Goal: Task Accomplishment & Management: Manage account settings

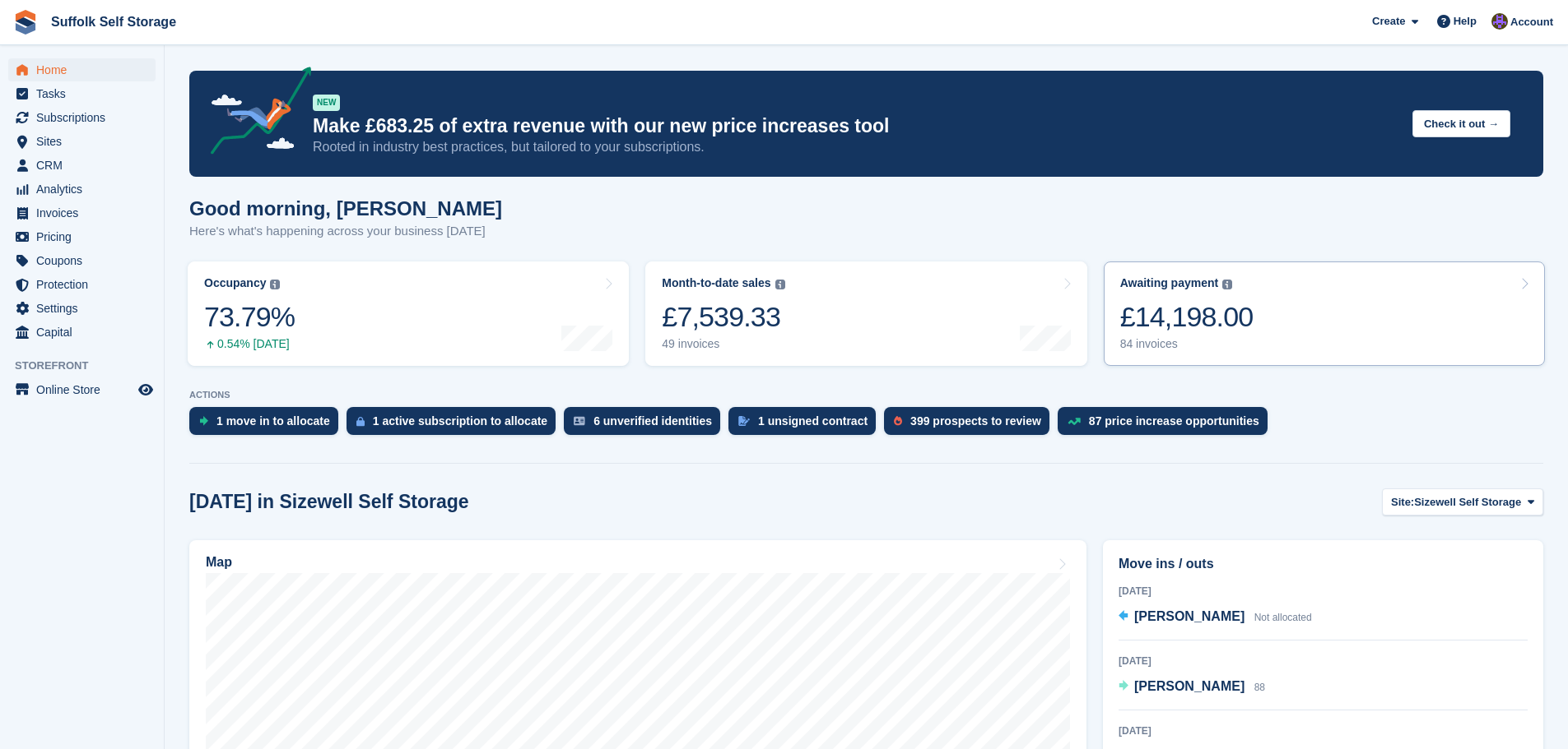
click at [1239, 325] on div "£14,198.00" at bounding box center [1186, 317] width 133 height 34
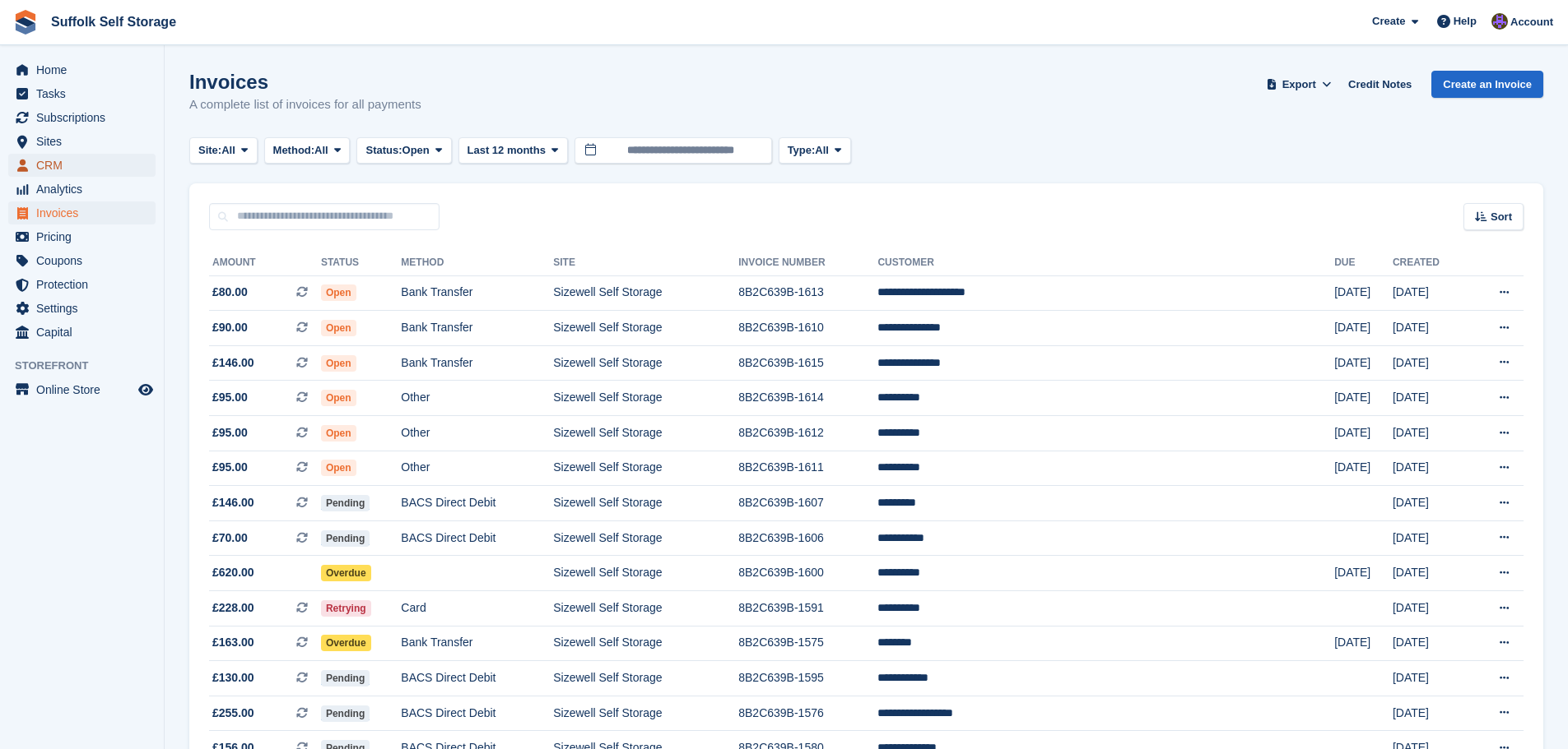
click at [75, 167] on span "CRM" at bounding box center [86, 166] width 99 height 23
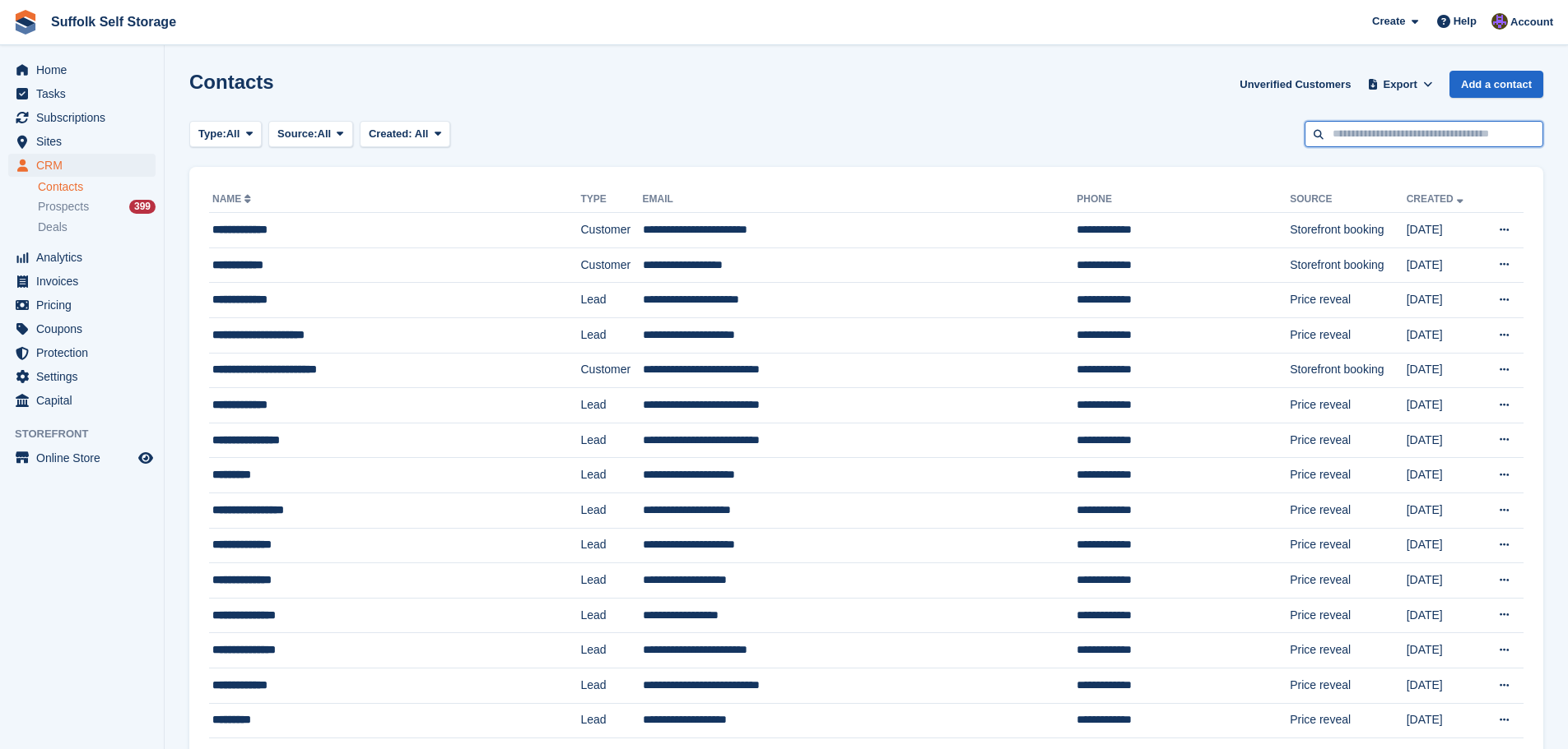
click at [1432, 131] on input "text" at bounding box center [1424, 135] width 239 height 27
type input "***"
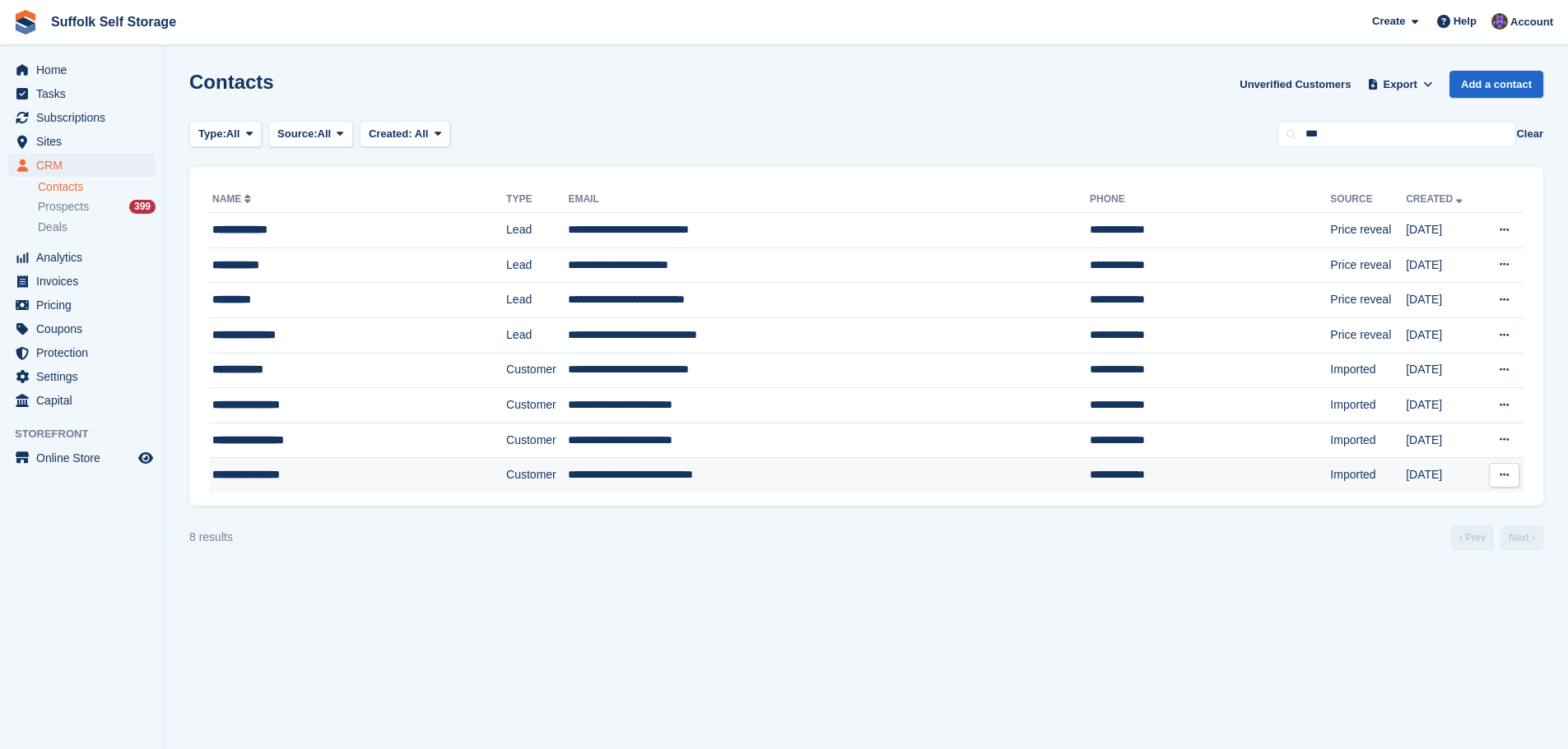
click at [1150, 473] on td "**********" at bounding box center [1209, 475] width 240 height 35
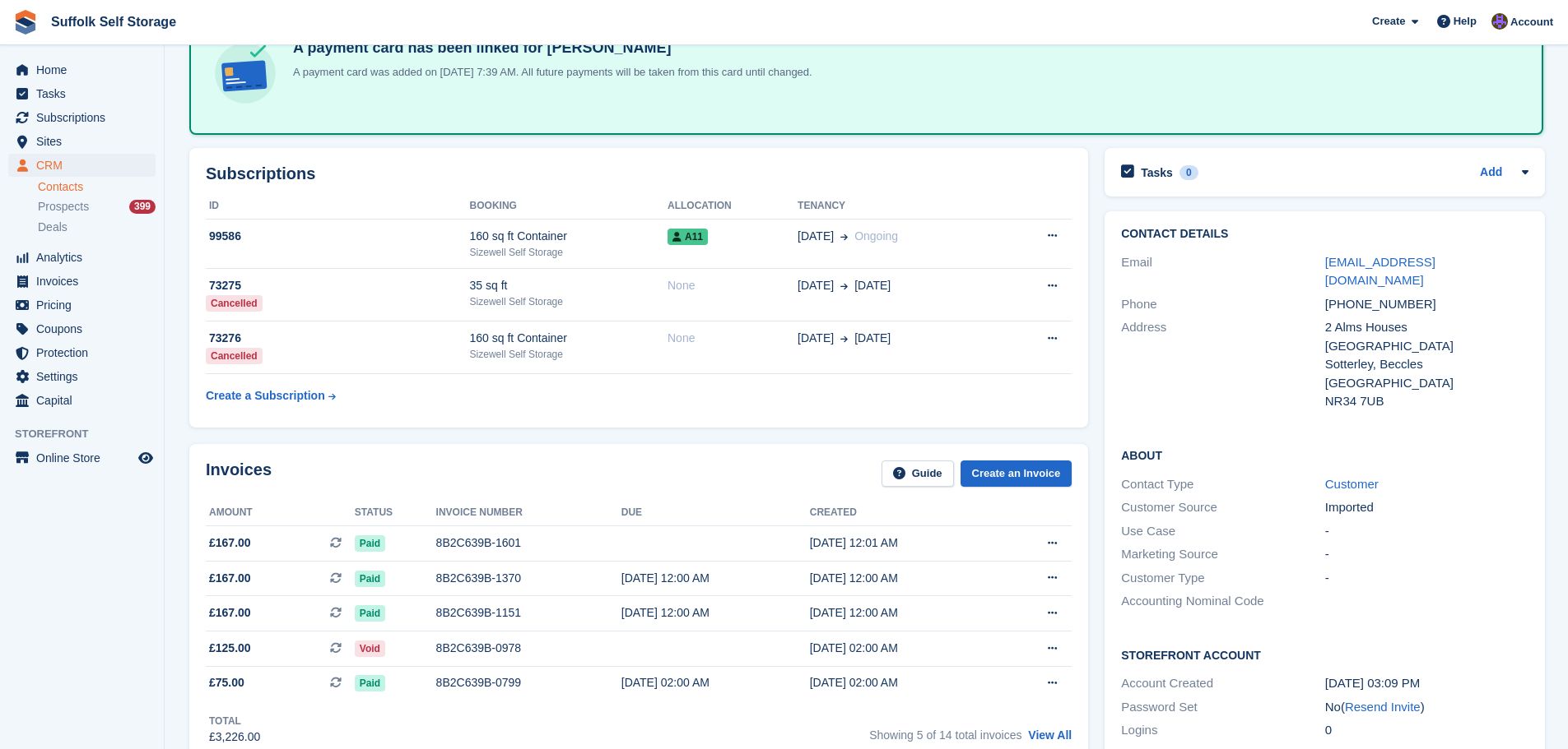
scroll to position [329, 0]
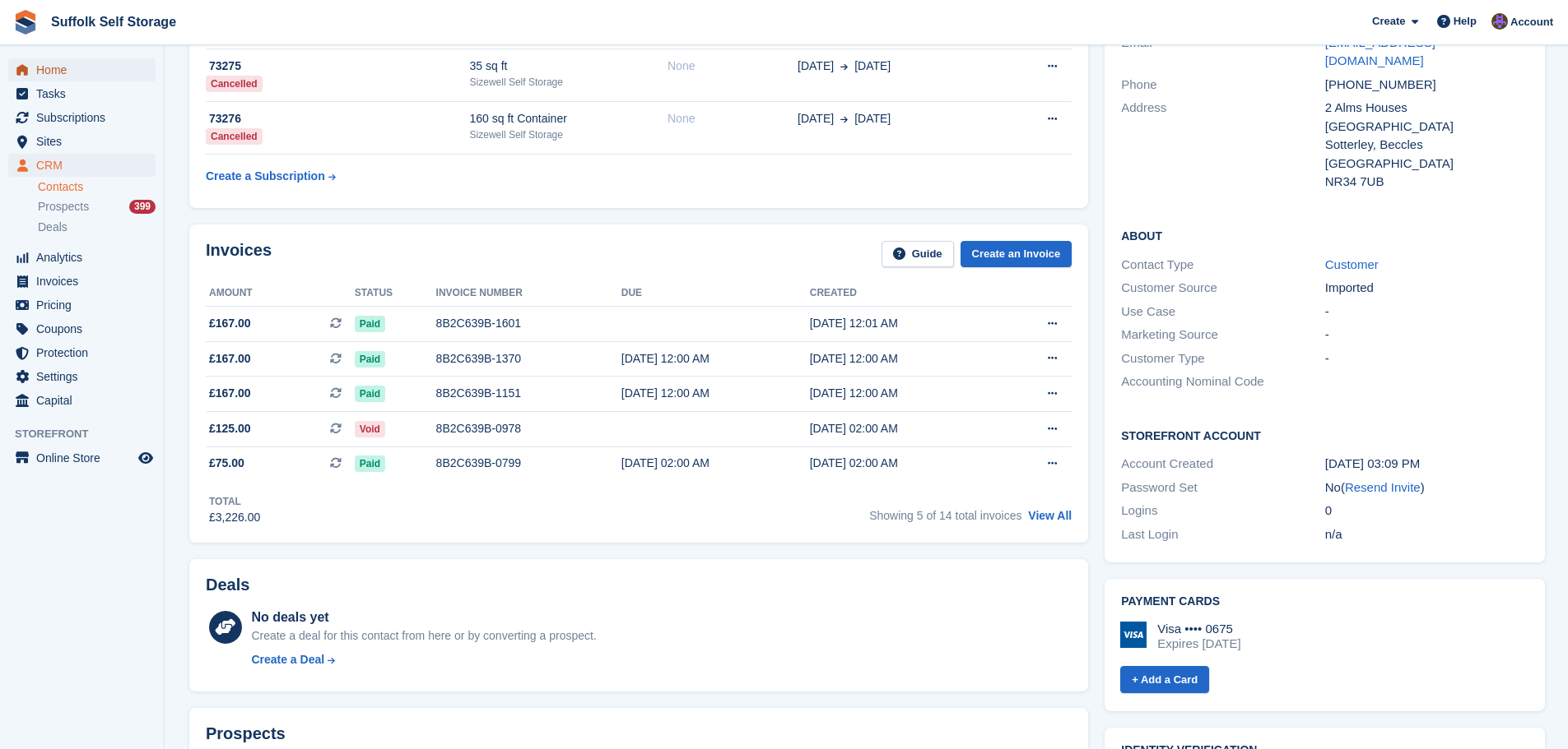
click at [56, 69] on span "Home" at bounding box center [86, 70] width 99 height 23
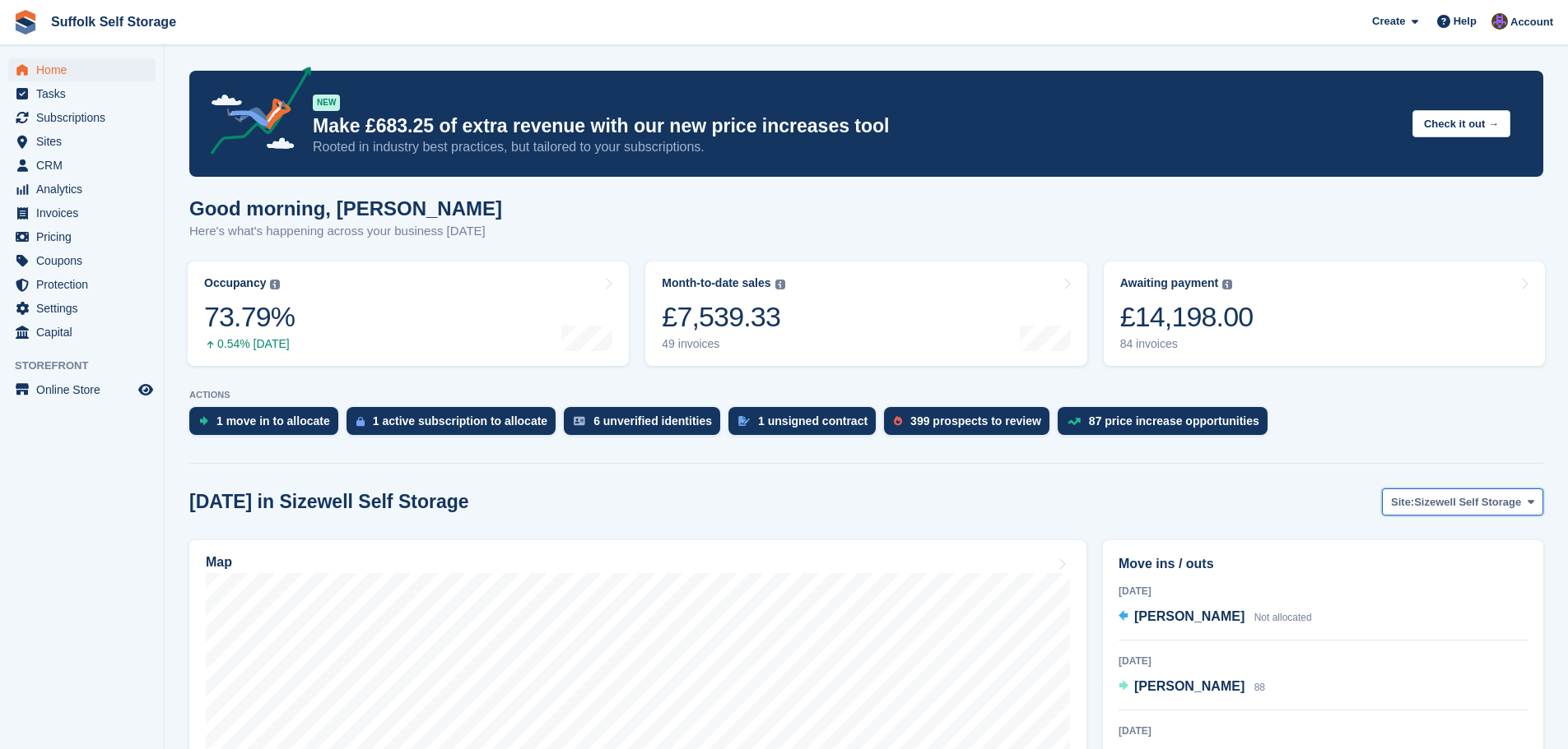
click at [1497, 505] on span "Sizewell Self Storage" at bounding box center [1467, 502] width 107 height 16
click at [1481, 575] on link "Pettistree Self Storage" at bounding box center [1455, 571] width 162 height 29
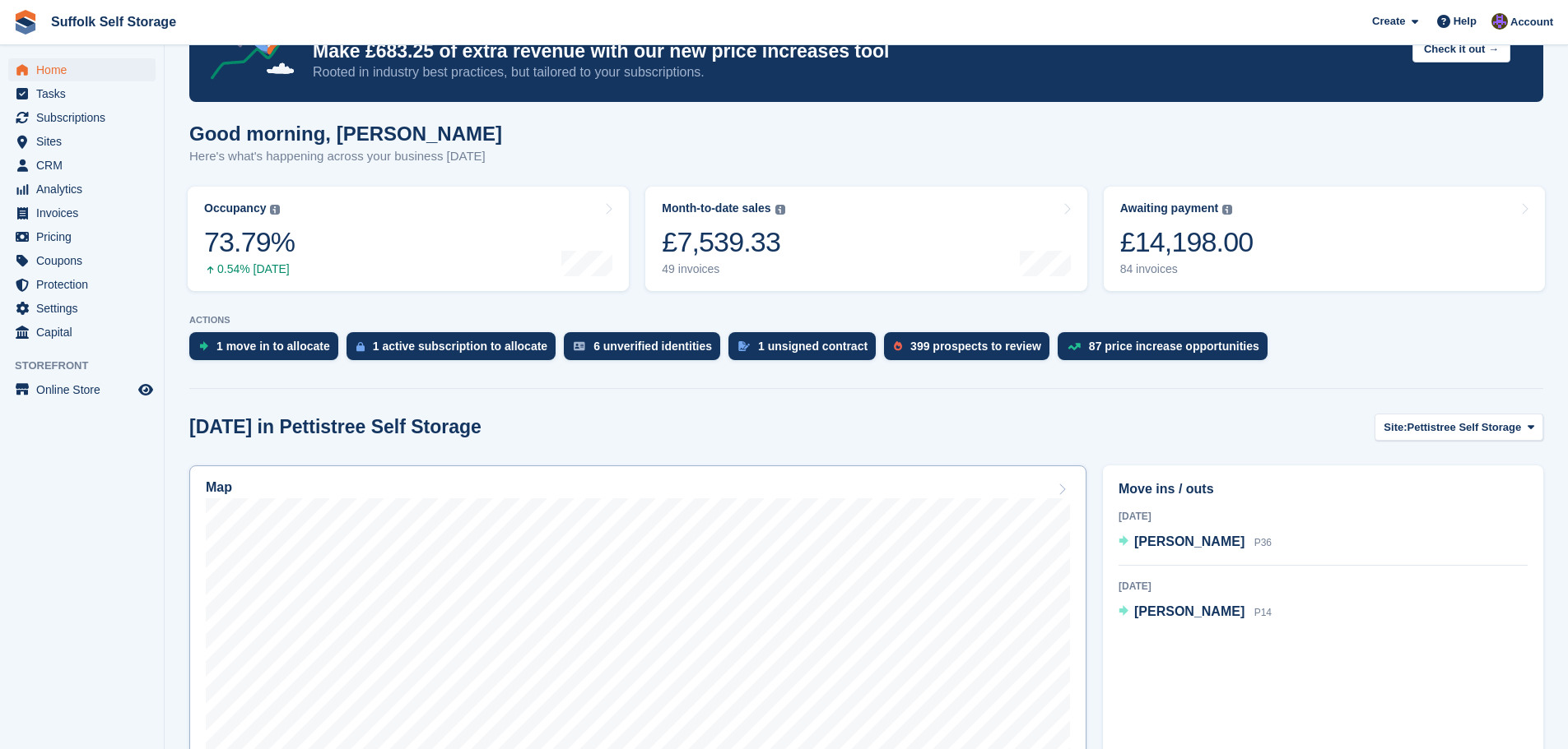
scroll to position [165, 0]
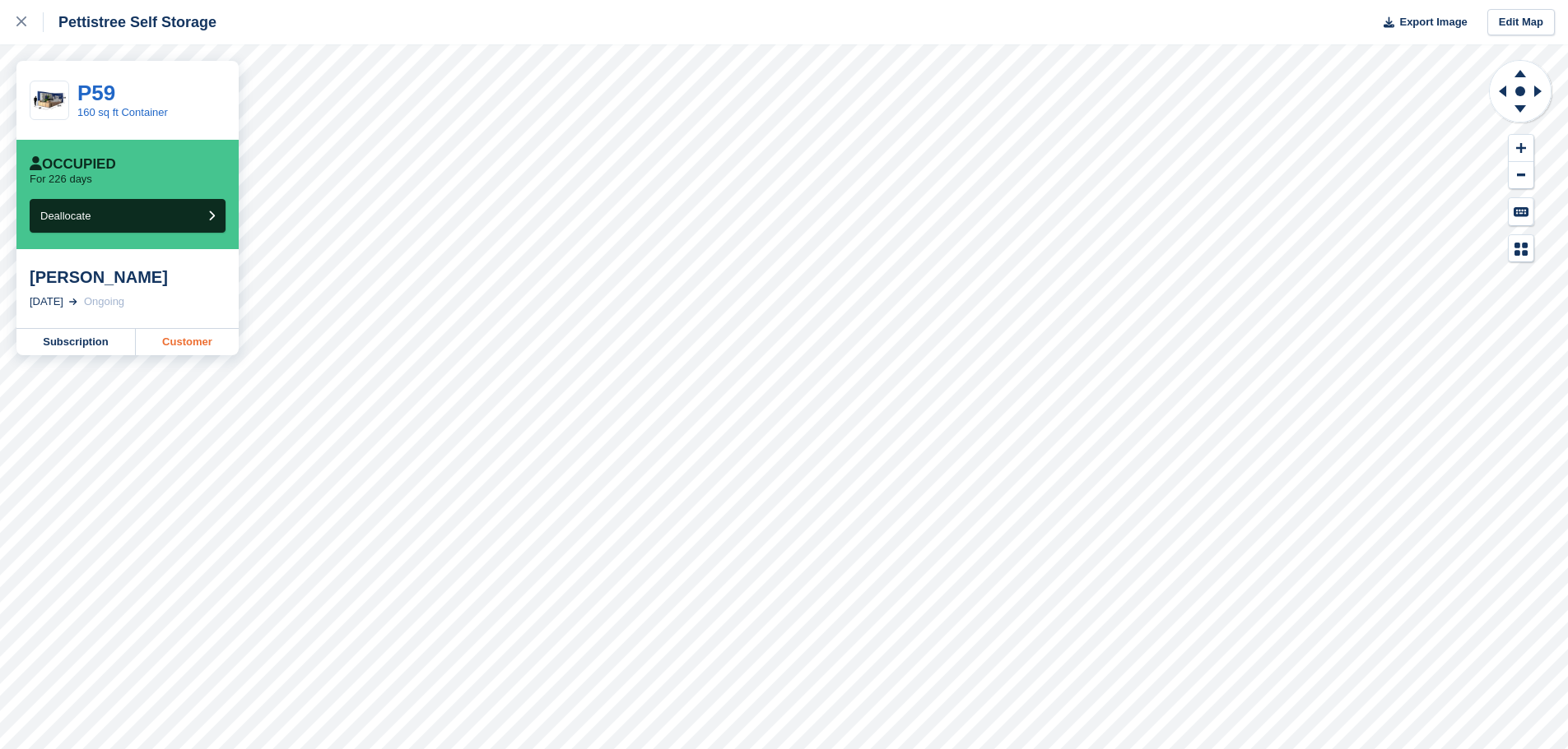
click at [198, 345] on link "Customer" at bounding box center [186, 342] width 103 height 27
click at [14, 24] on link at bounding box center [21, 22] width 44 height 45
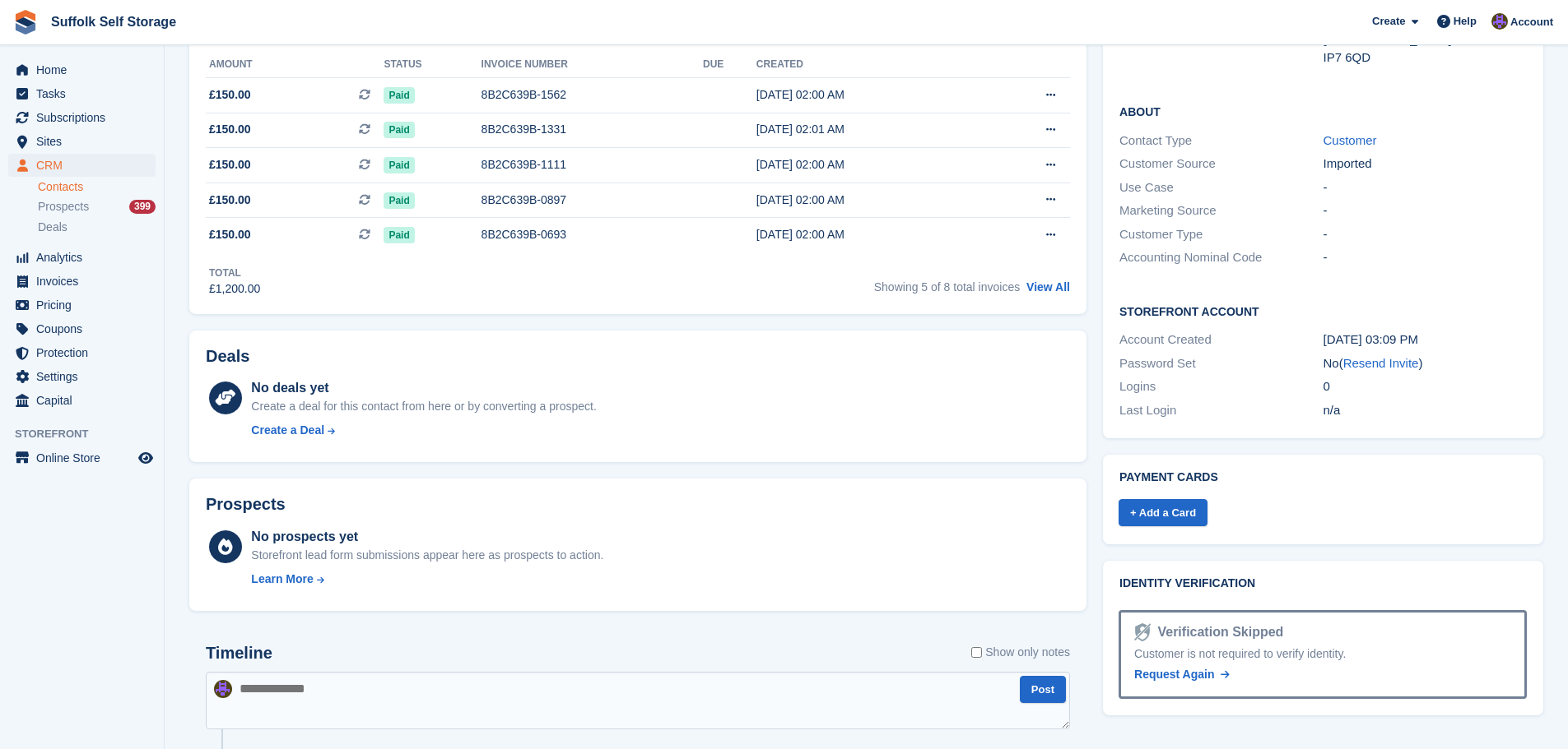
scroll to position [494, 0]
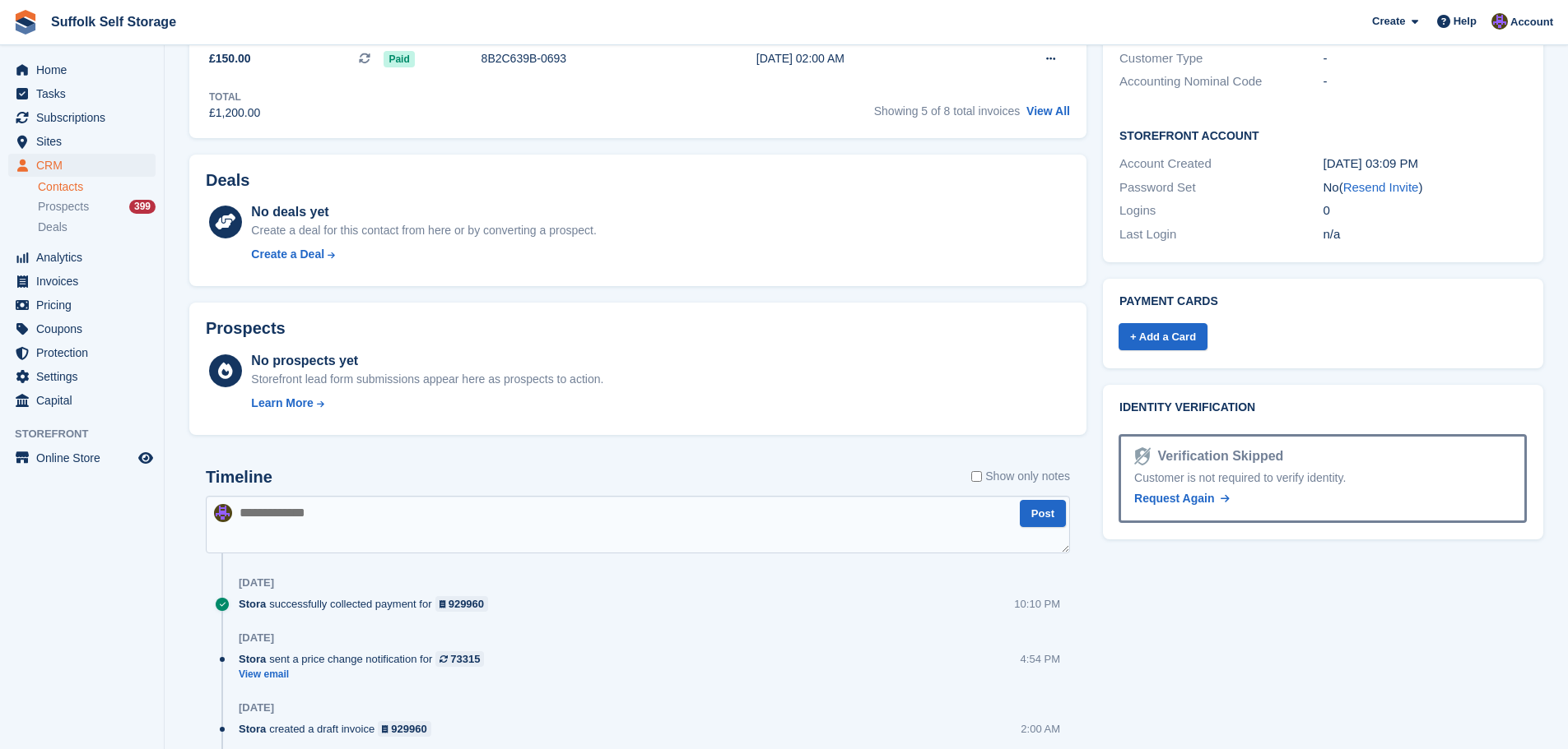
click at [711, 536] on textarea at bounding box center [638, 524] width 864 height 58
type textarea "**********"
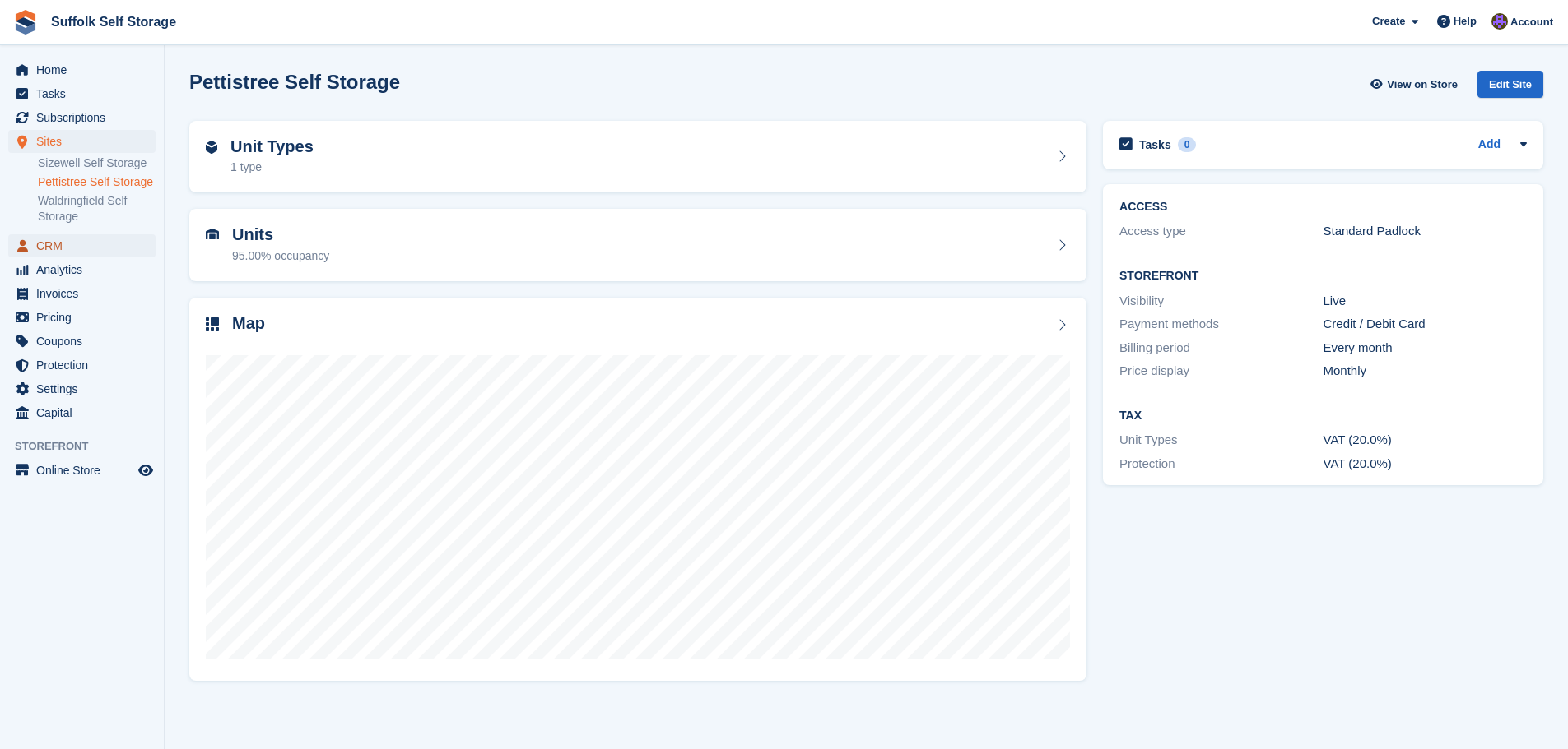
click at [52, 249] on span "CRM" at bounding box center [86, 246] width 99 height 23
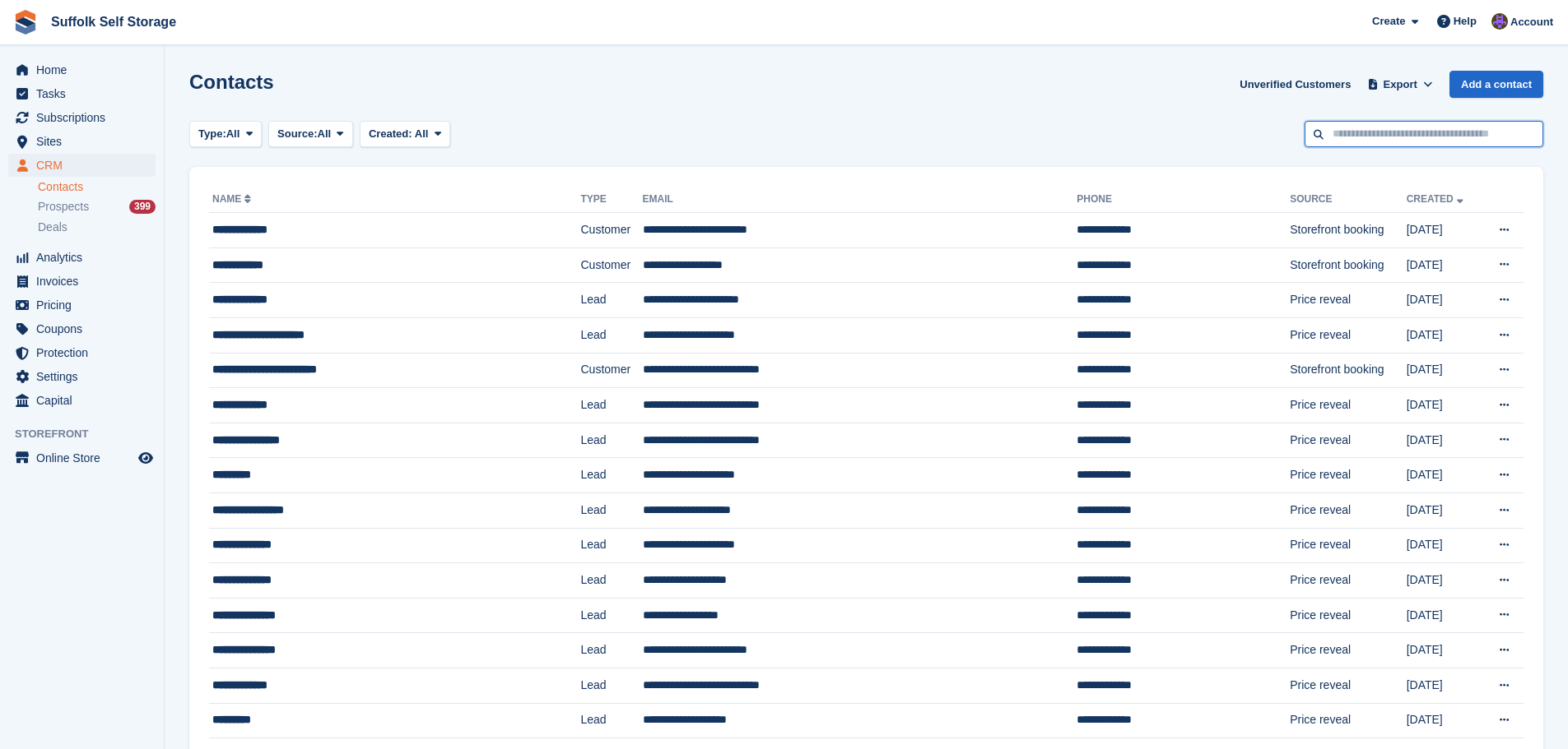
click at [1392, 137] on input "text" at bounding box center [1424, 135] width 239 height 27
type input "****"
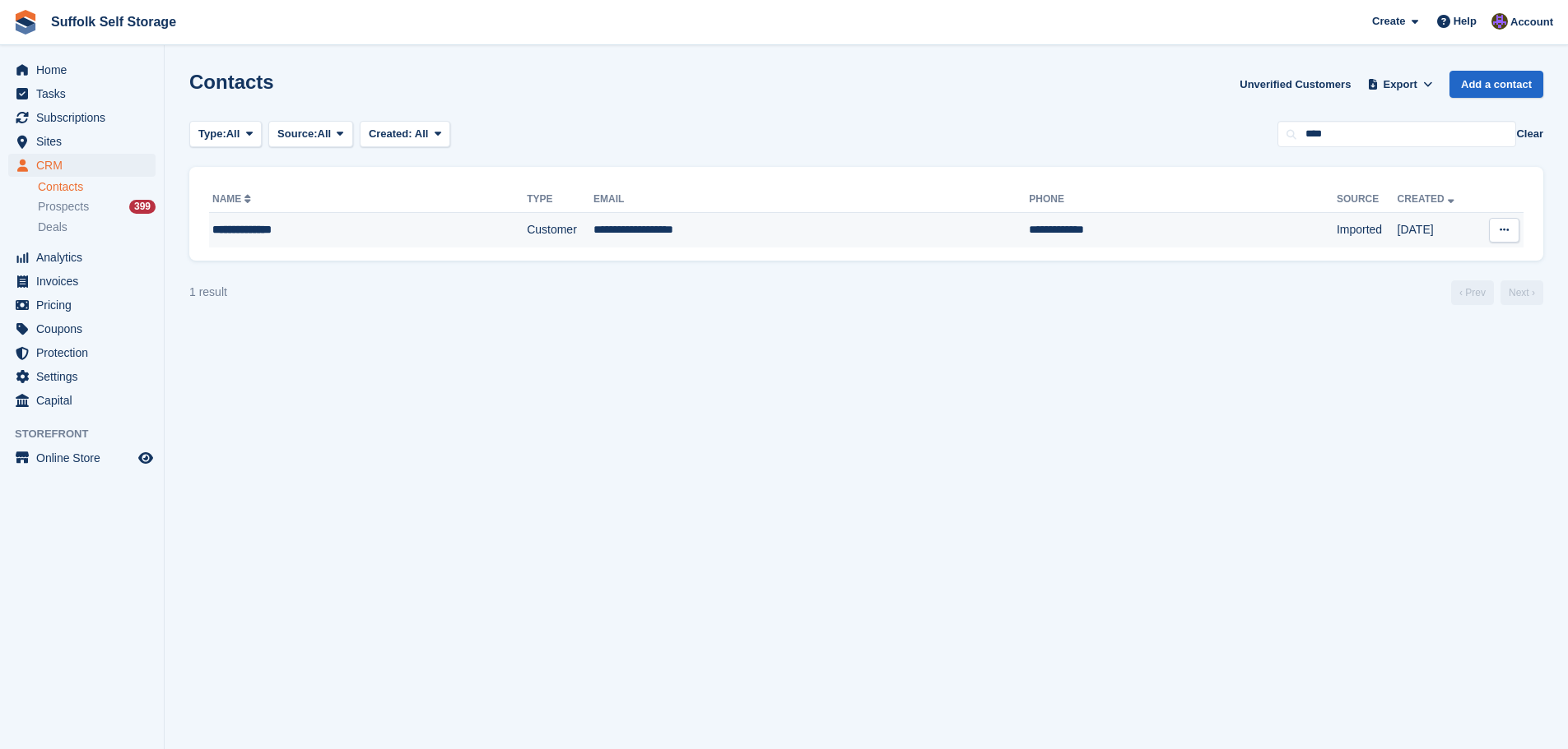
click at [1102, 229] on td "**********" at bounding box center [1182, 230] width 308 height 35
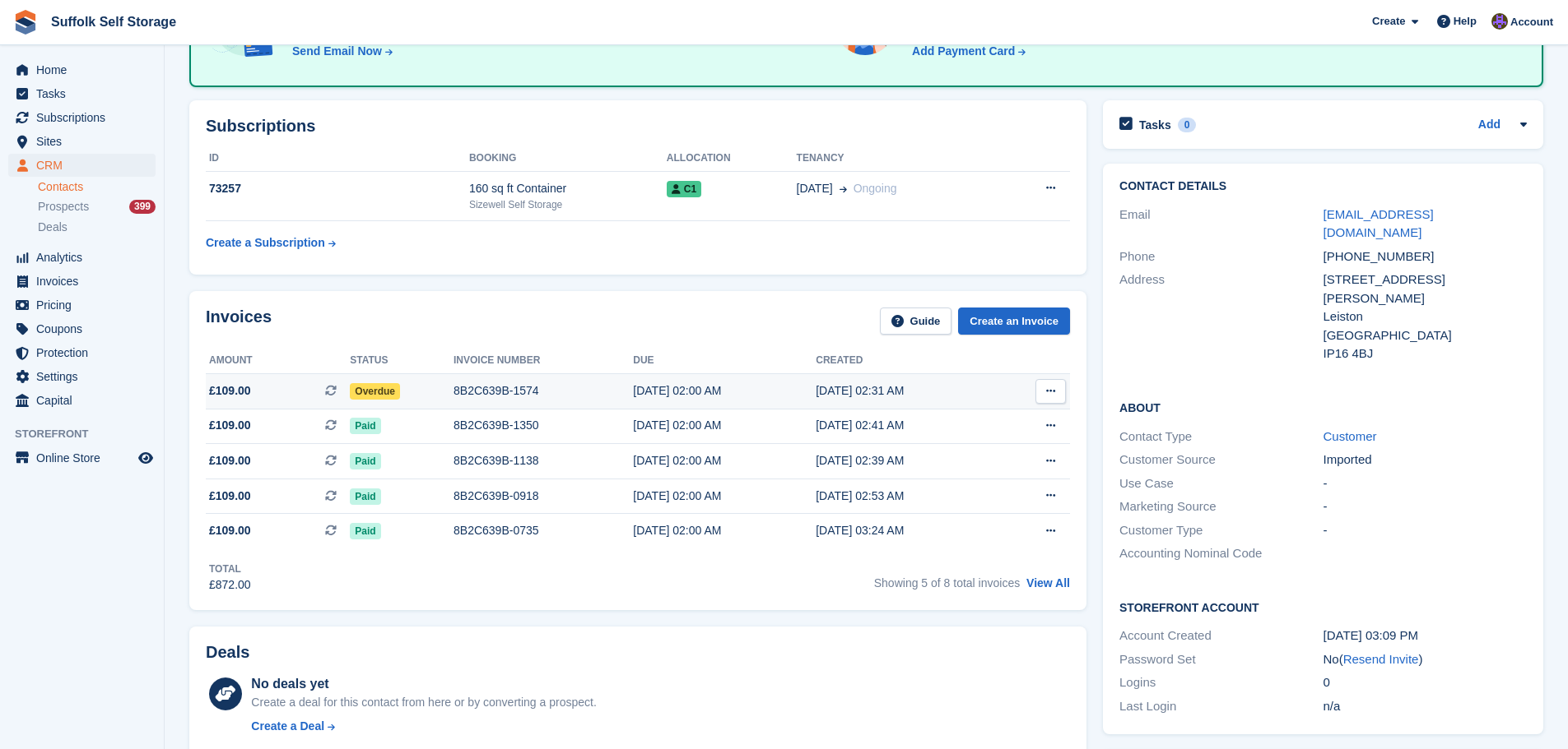
scroll to position [247, 0]
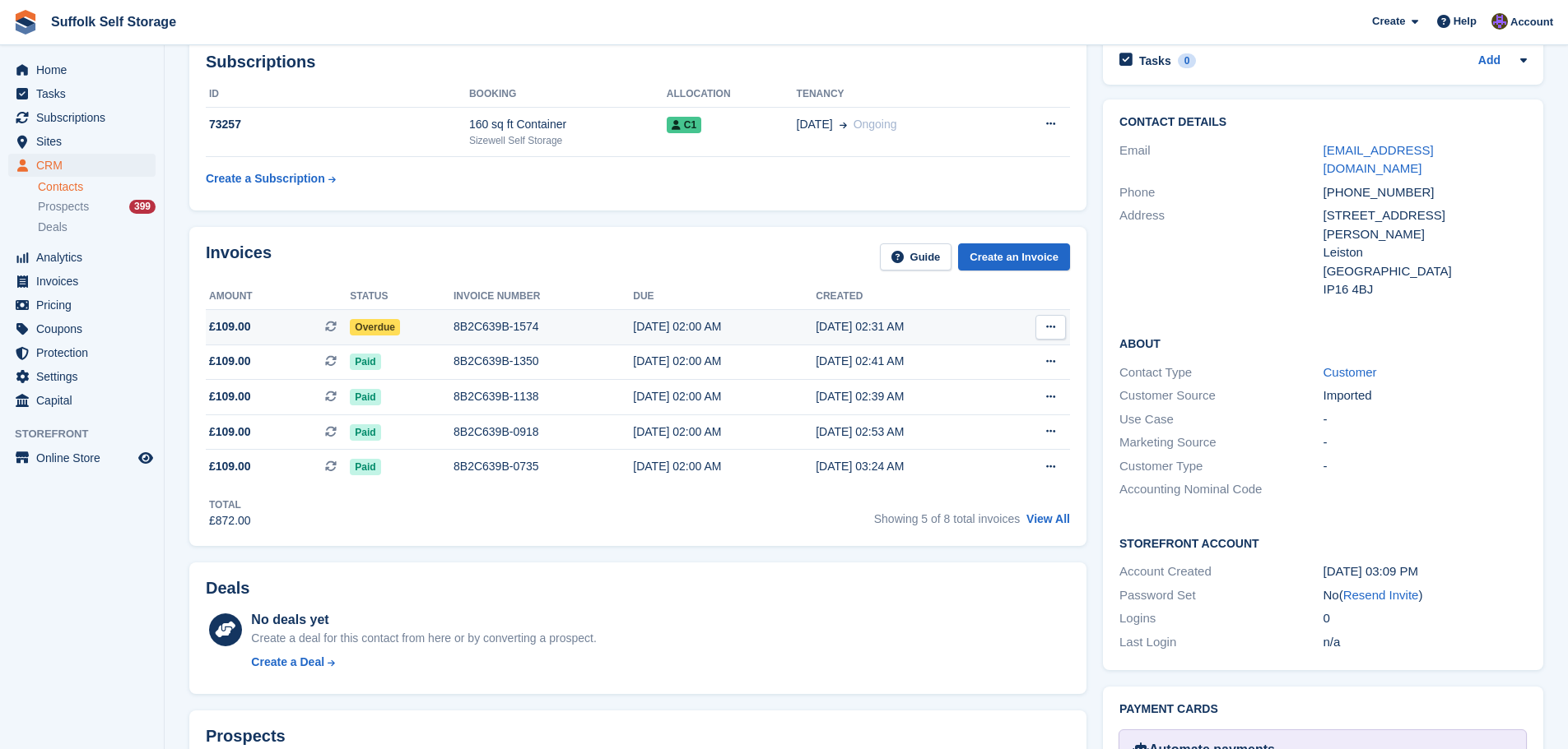
click at [374, 329] on span "Overdue" at bounding box center [375, 327] width 50 height 16
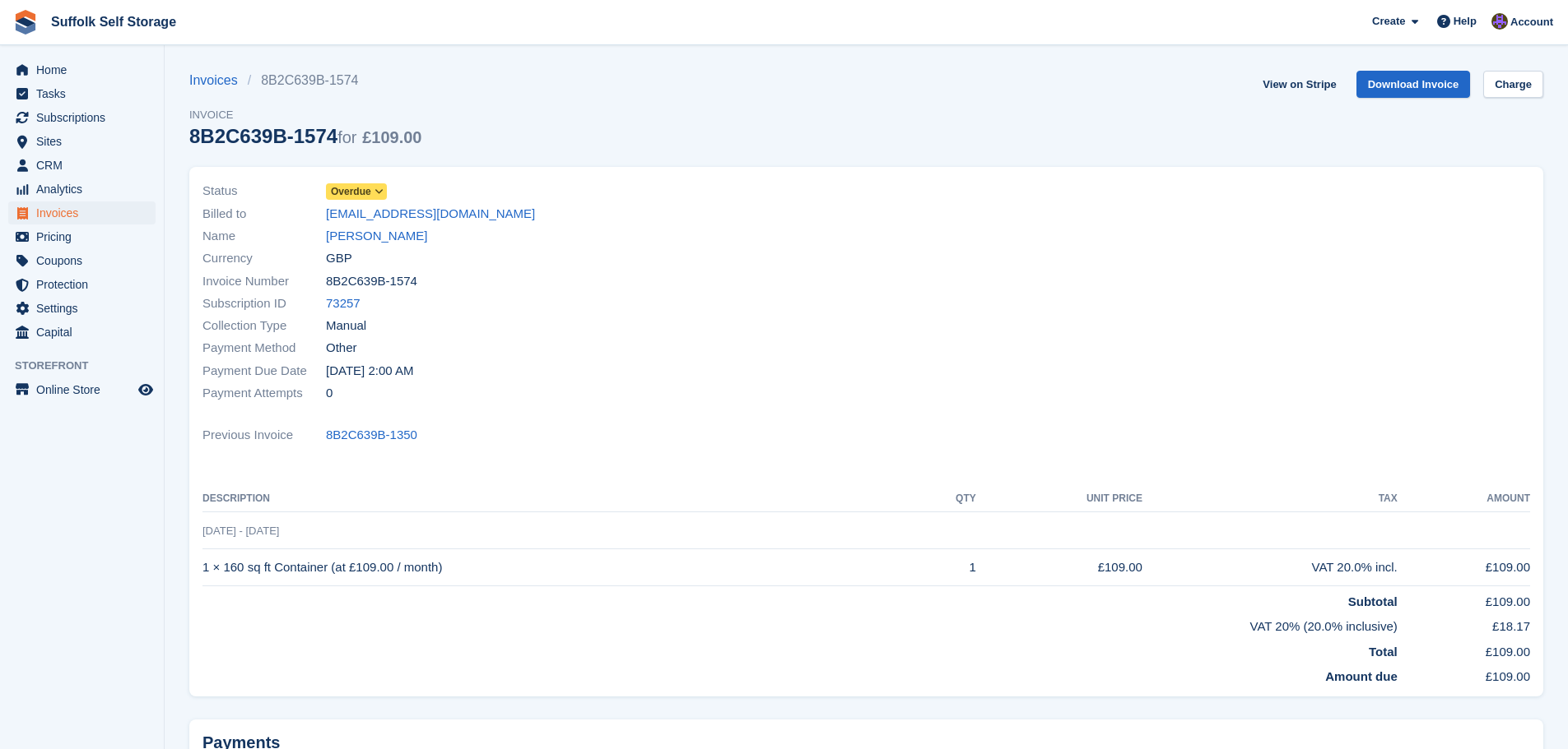
click at [348, 186] on span "Overdue" at bounding box center [351, 192] width 40 height 15
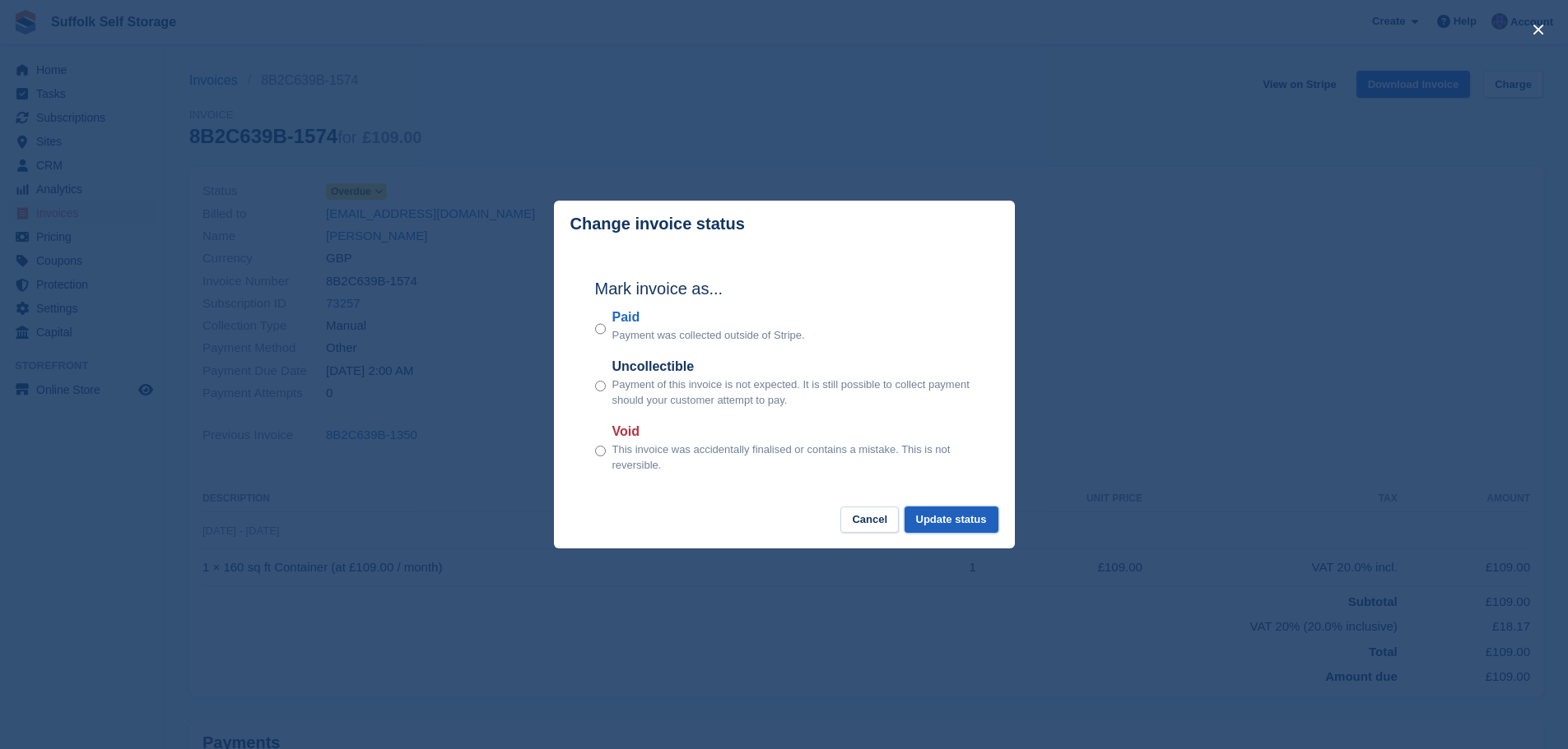
click at [984, 526] on button "Update status" at bounding box center [951, 520] width 94 height 27
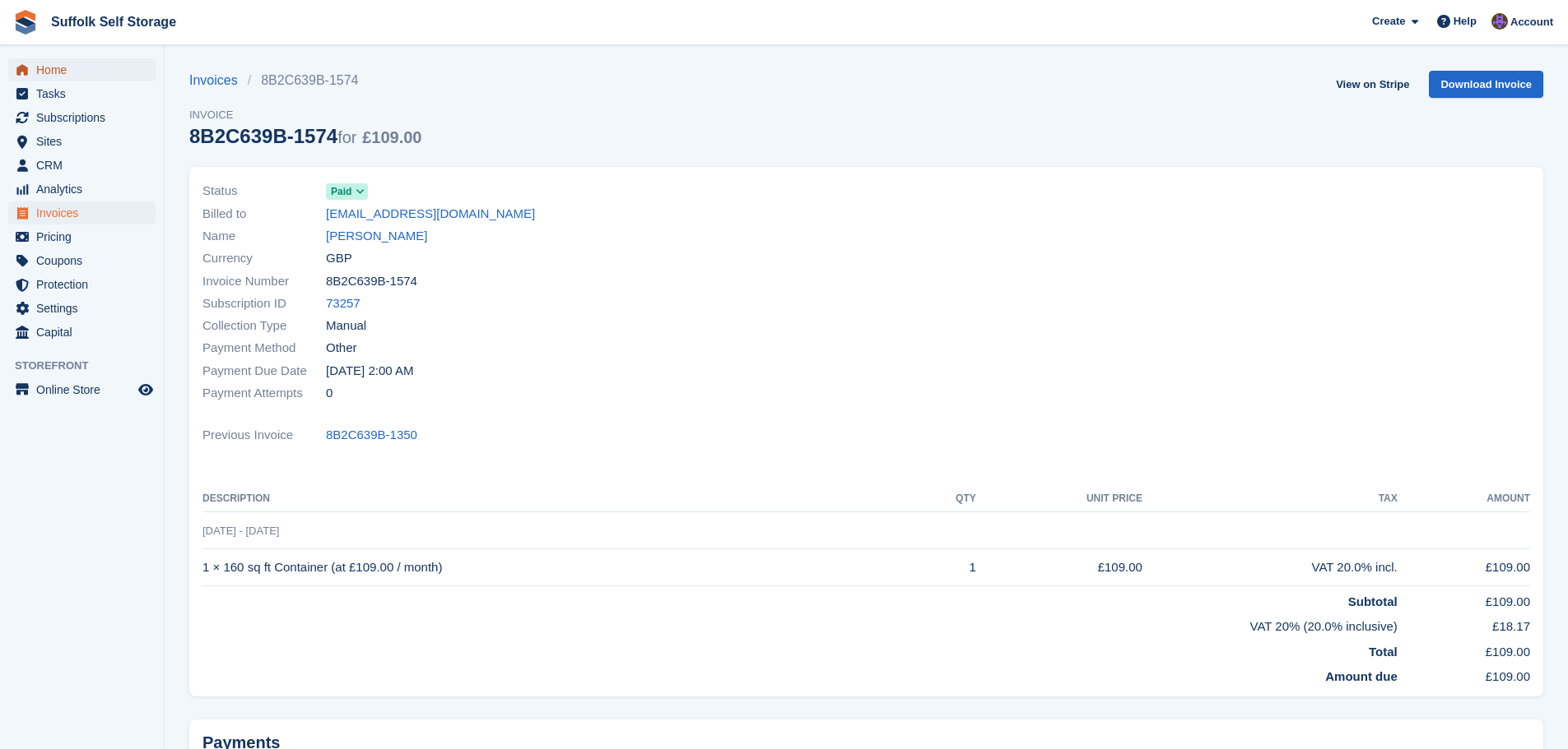
click at [74, 68] on span "Home" at bounding box center [86, 70] width 99 height 23
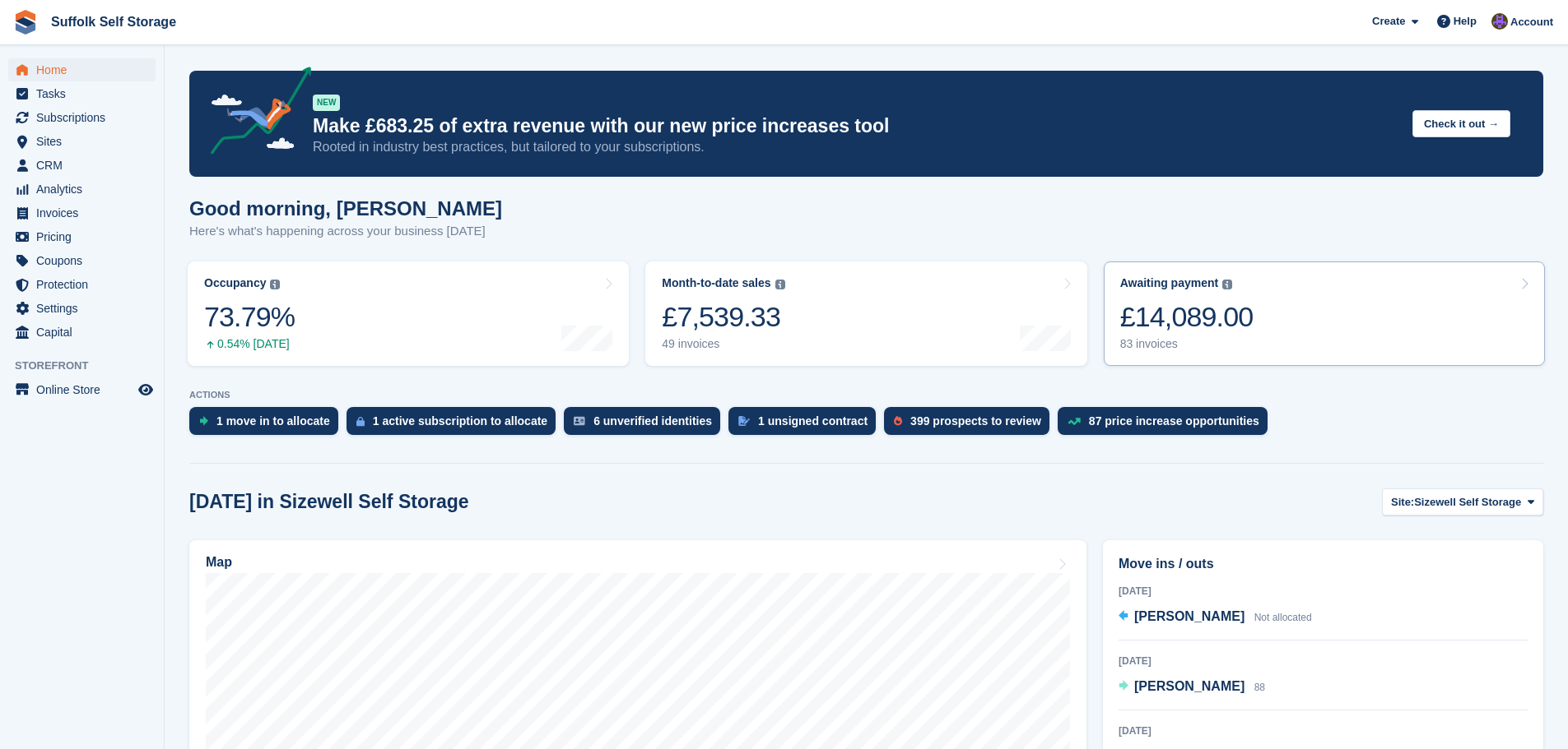
click at [1232, 325] on div "£14,089.00" at bounding box center [1186, 317] width 133 height 34
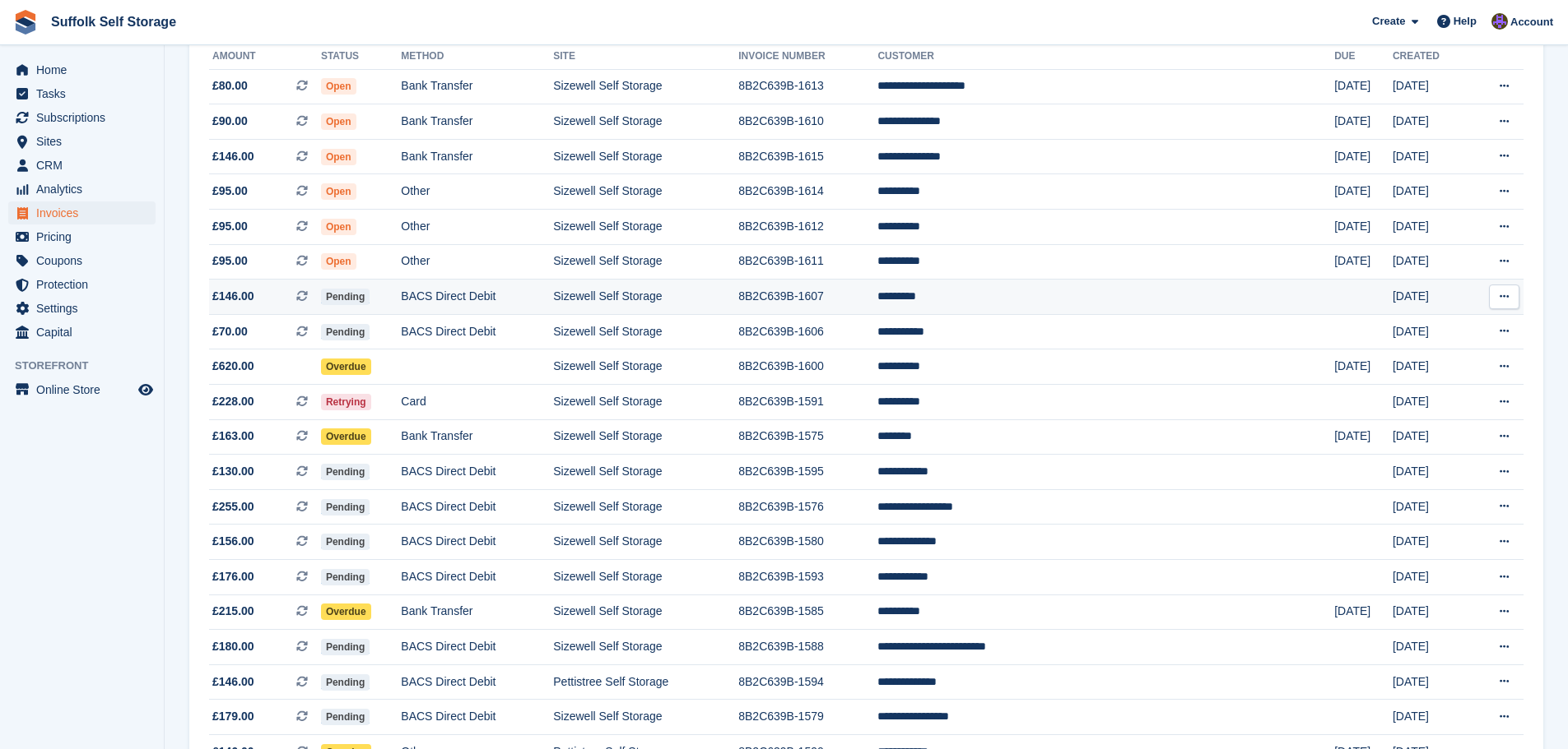
scroll to position [165, 0]
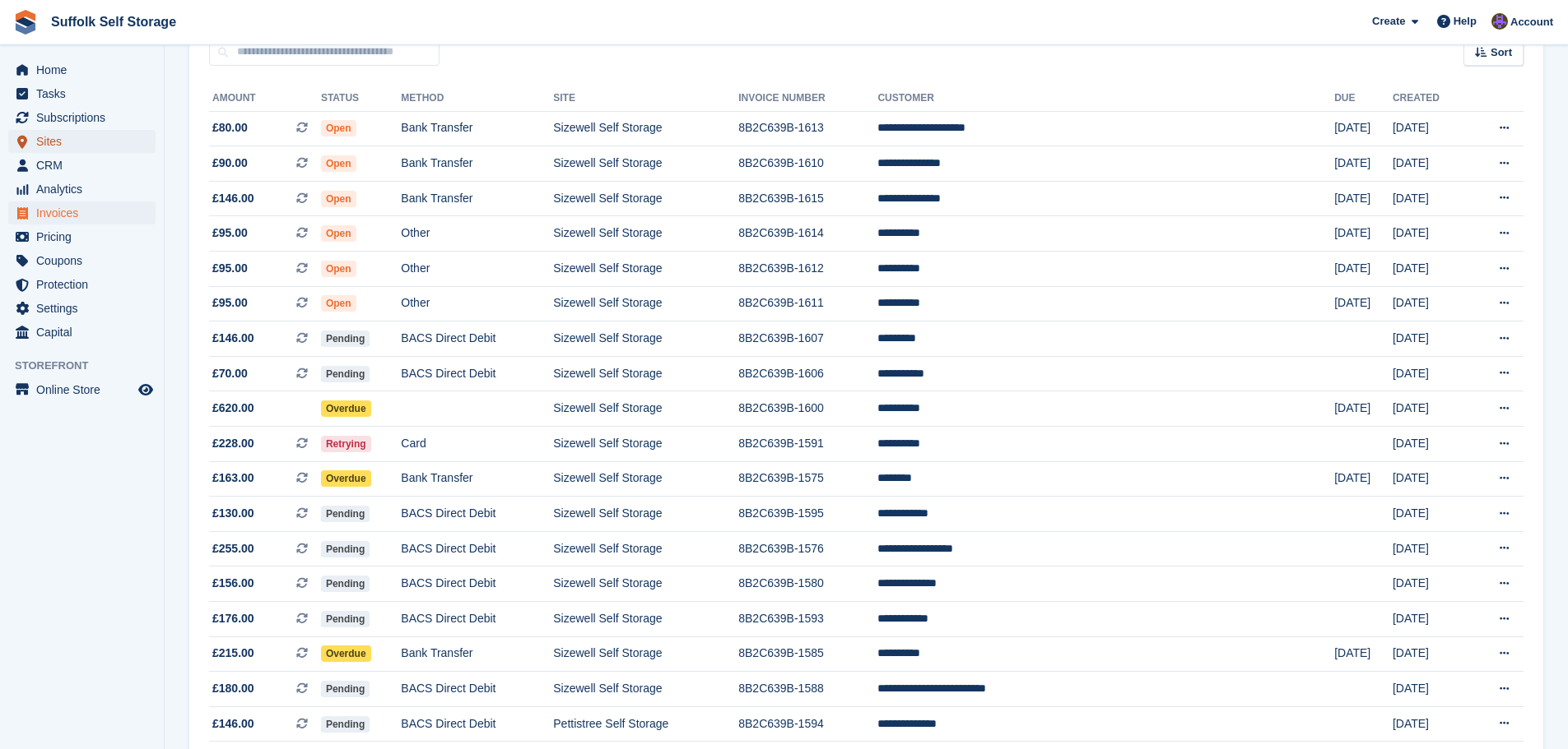
click at [51, 143] on span "Sites" at bounding box center [86, 142] width 99 height 23
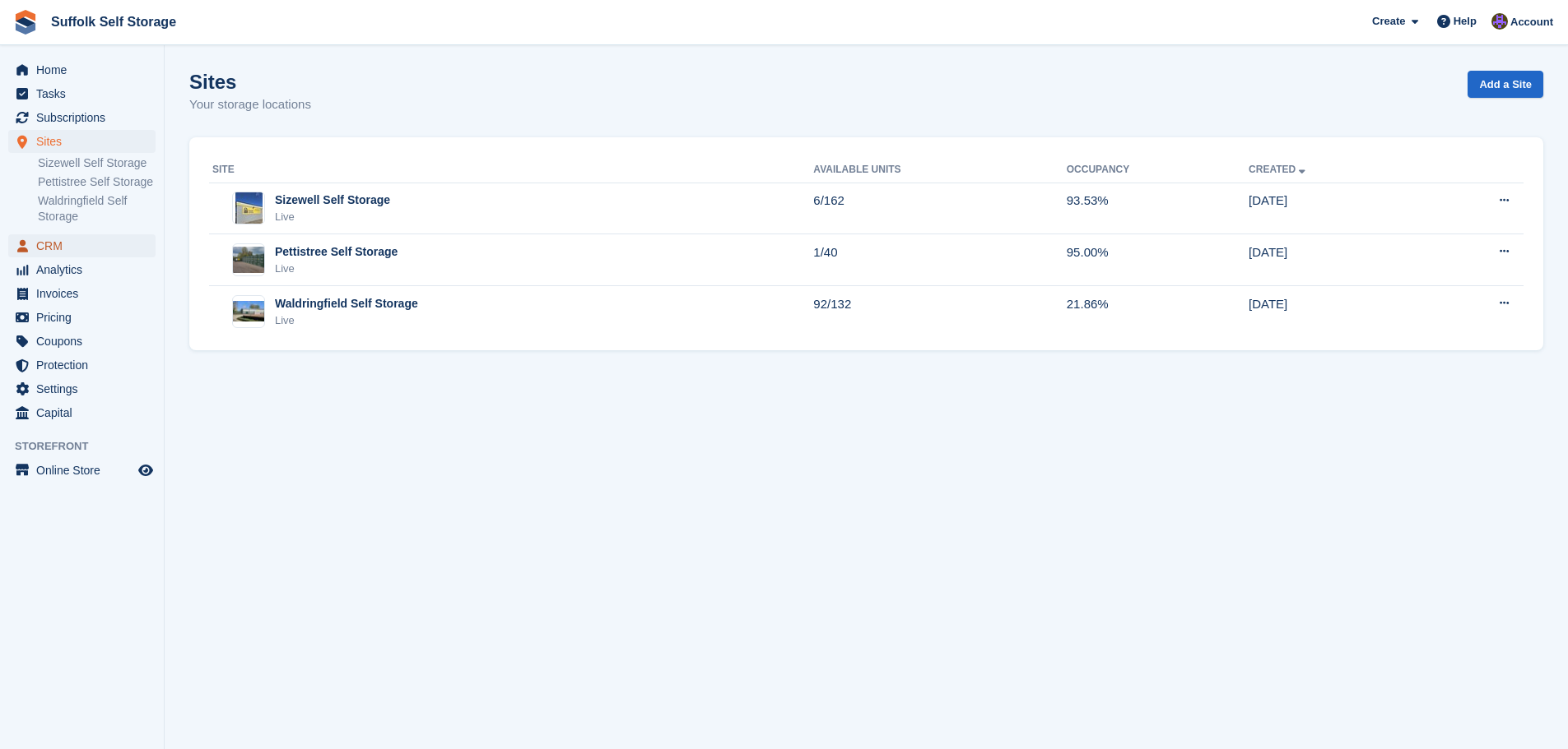
click at [70, 243] on span "CRM" at bounding box center [86, 246] width 99 height 23
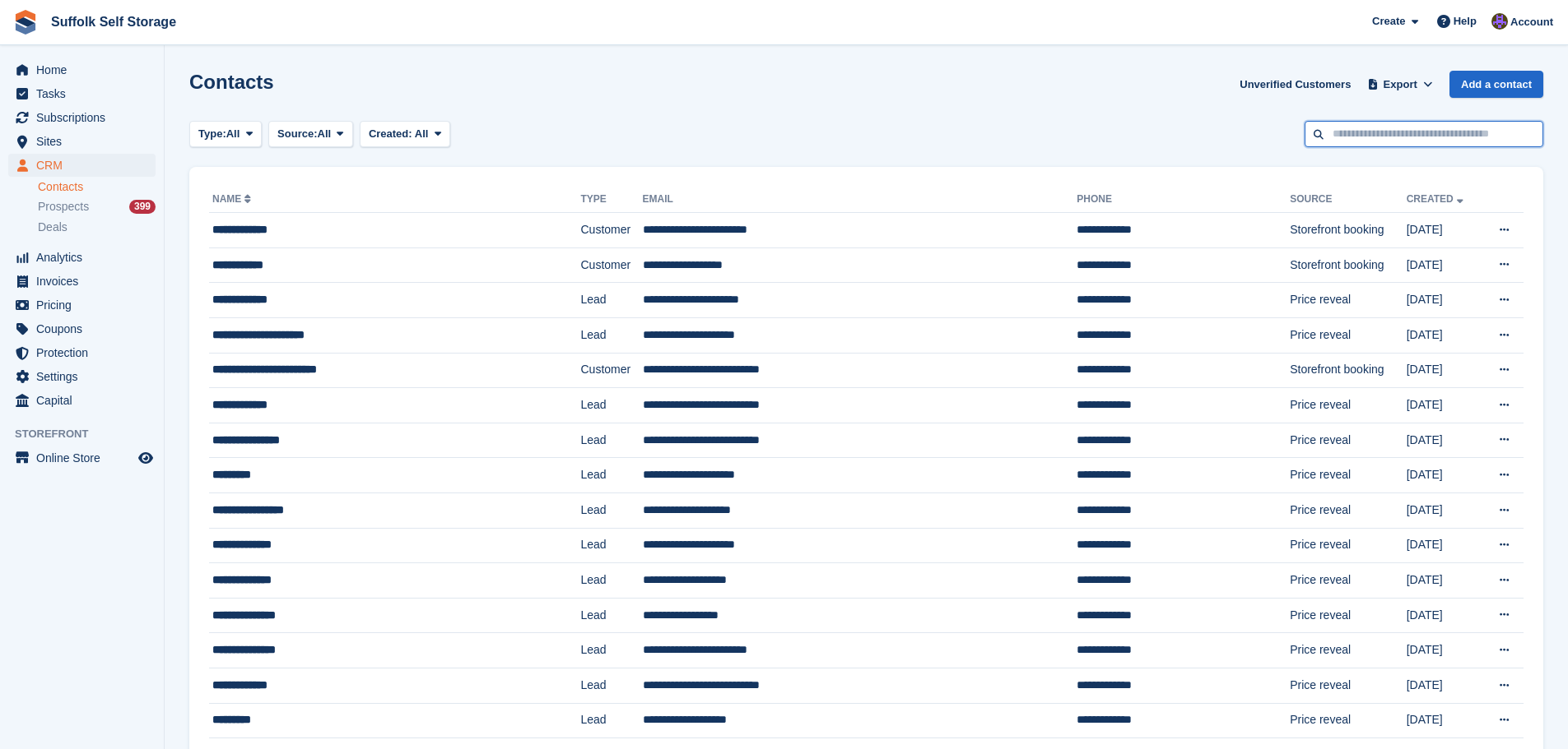
click at [1394, 129] on input "text" at bounding box center [1424, 135] width 239 height 27
type input "*****"
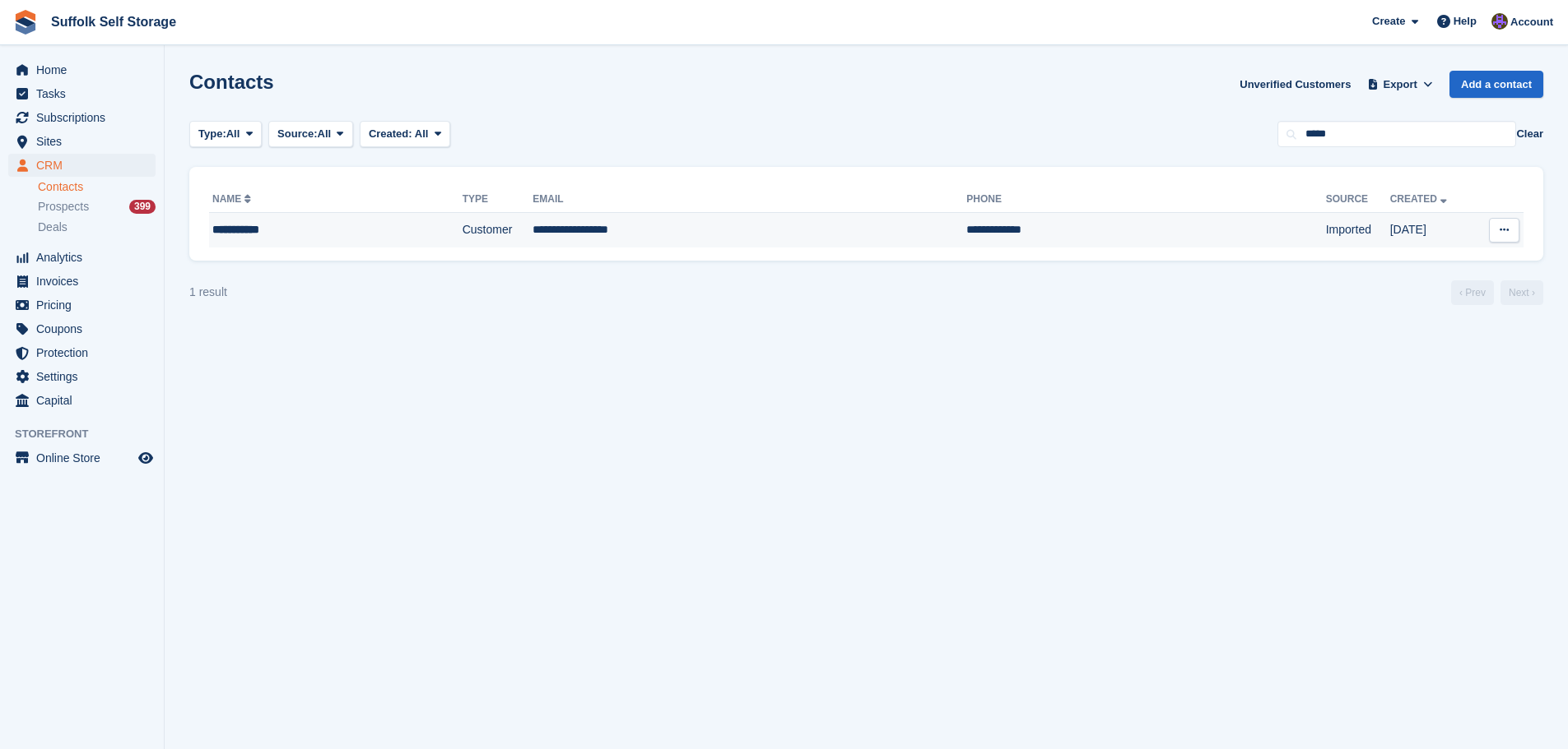
click at [469, 235] on td "Customer" at bounding box center [498, 230] width 70 height 35
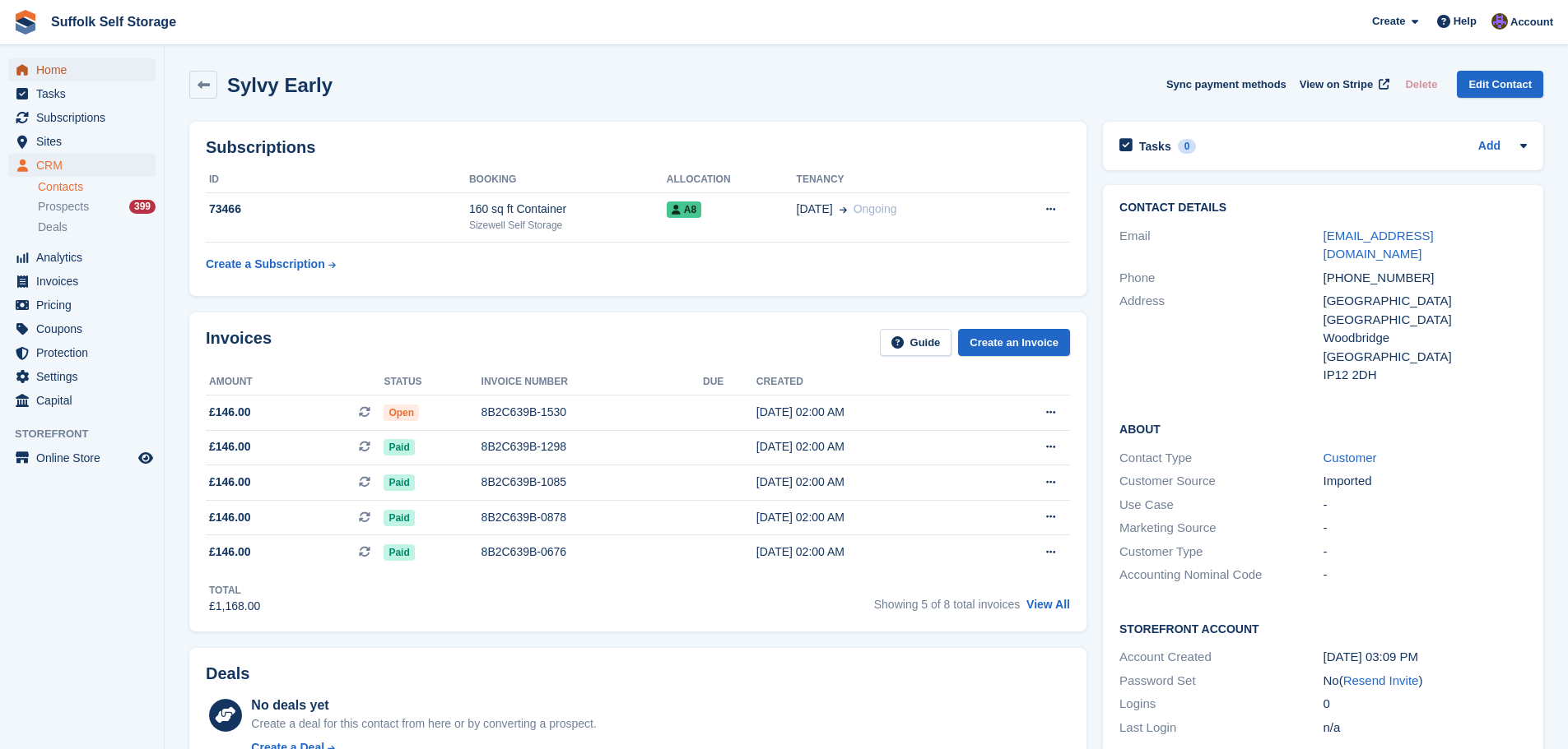
click at [61, 63] on span "Home" at bounding box center [86, 70] width 99 height 23
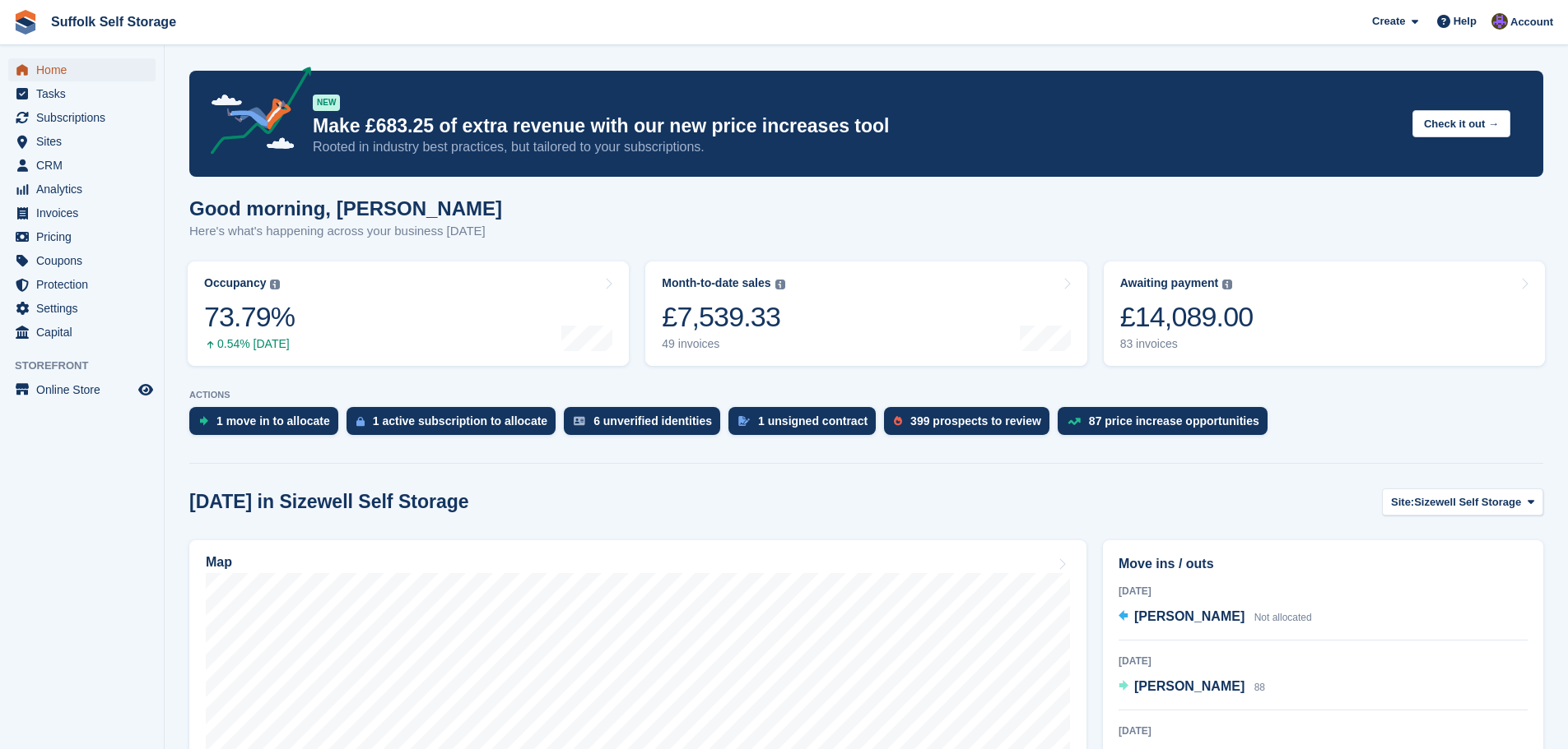
click at [45, 67] on span "Home" at bounding box center [86, 70] width 99 height 23
click at [50, 71] on span "Home" at bounding box center [86, 70] width 99 height 23
click at [1442, 504] on span "Sizewell Self Storage" at bounding box center [1467, 502] width 107 height 16
click at [1444, 597] on link "Waldringfield Self Storage" at bounding box center [1455, 600] width 162 height 29
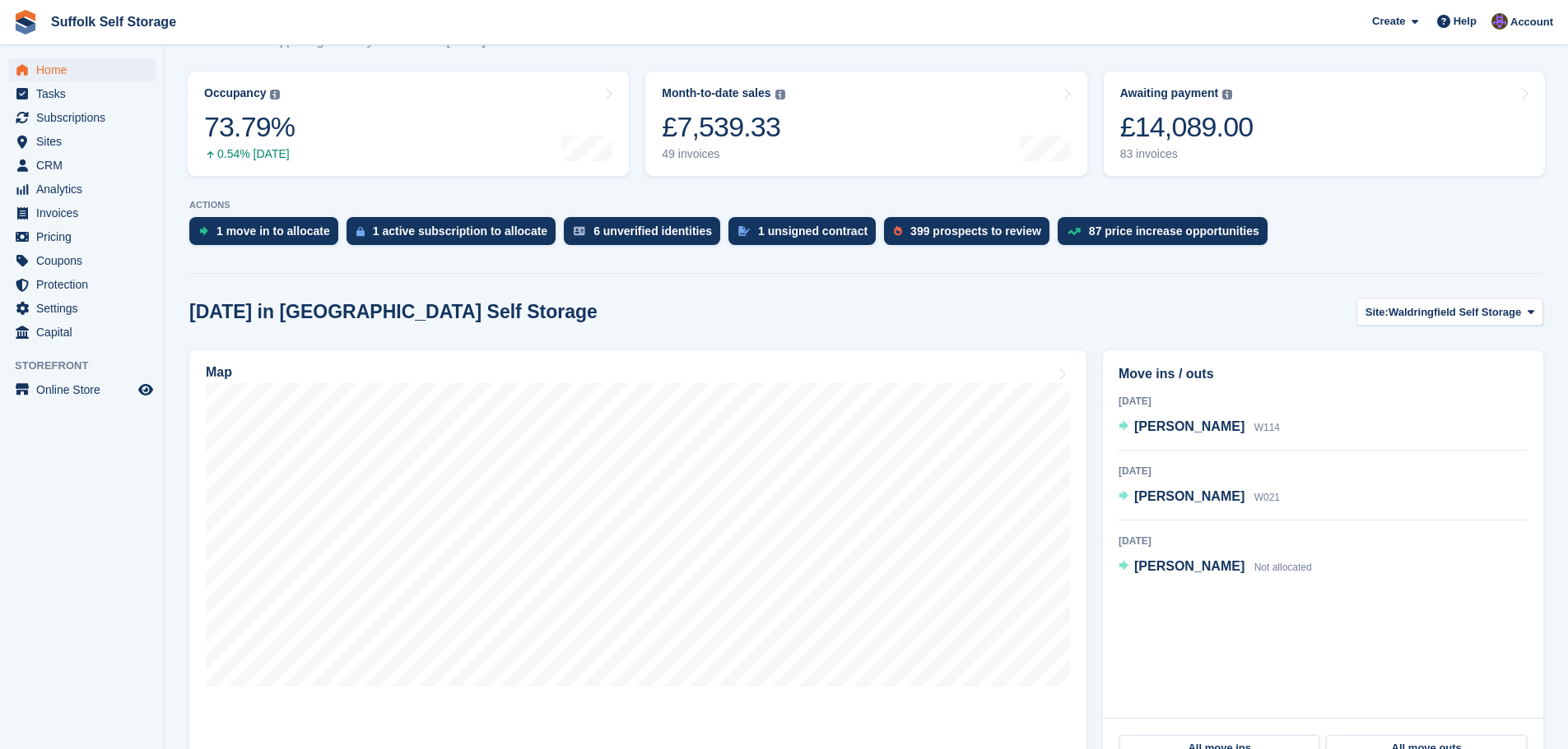
scroll to position [247, 0]
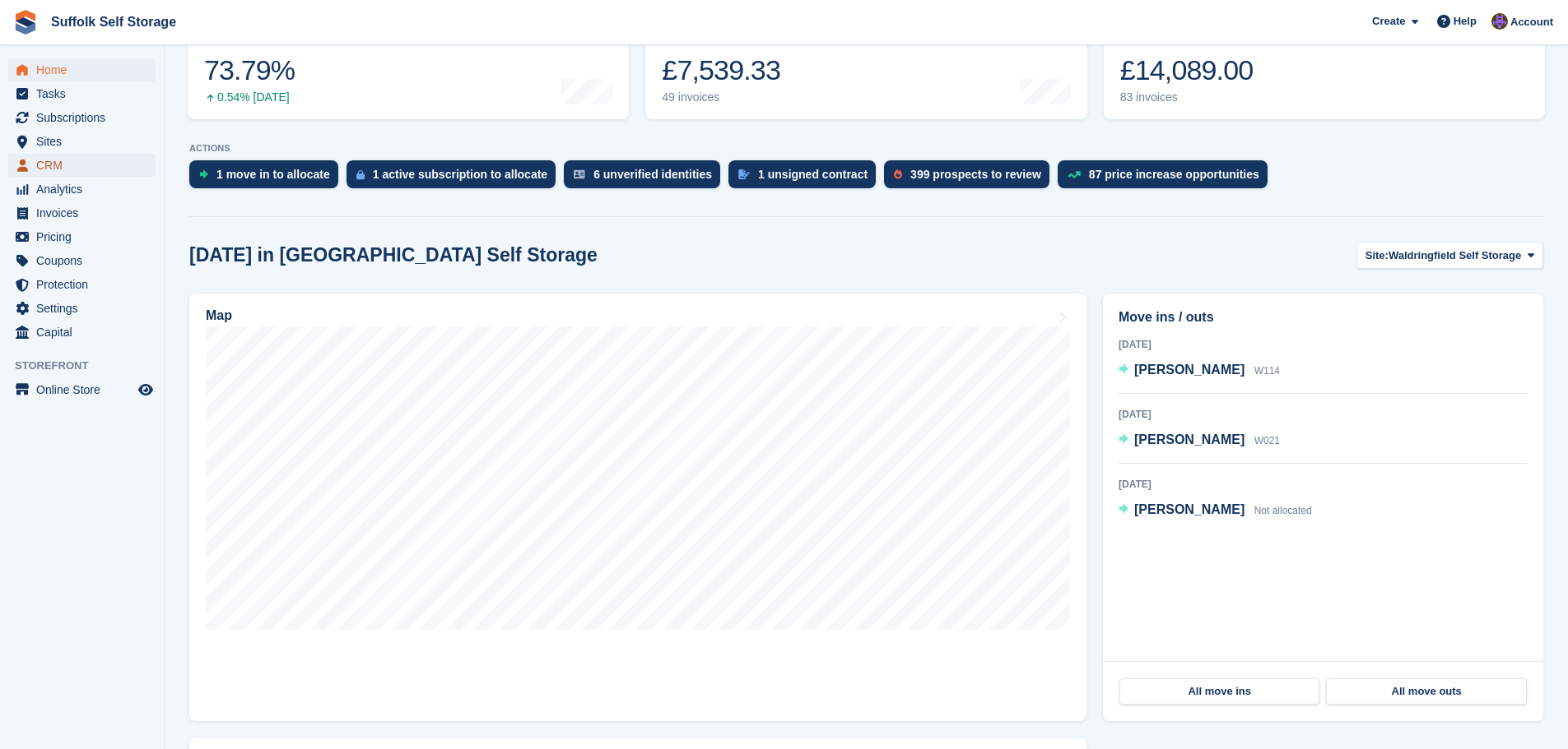
click at [52, 168] on span "CRM" at bounding box center [86, 166] width 99 height 23
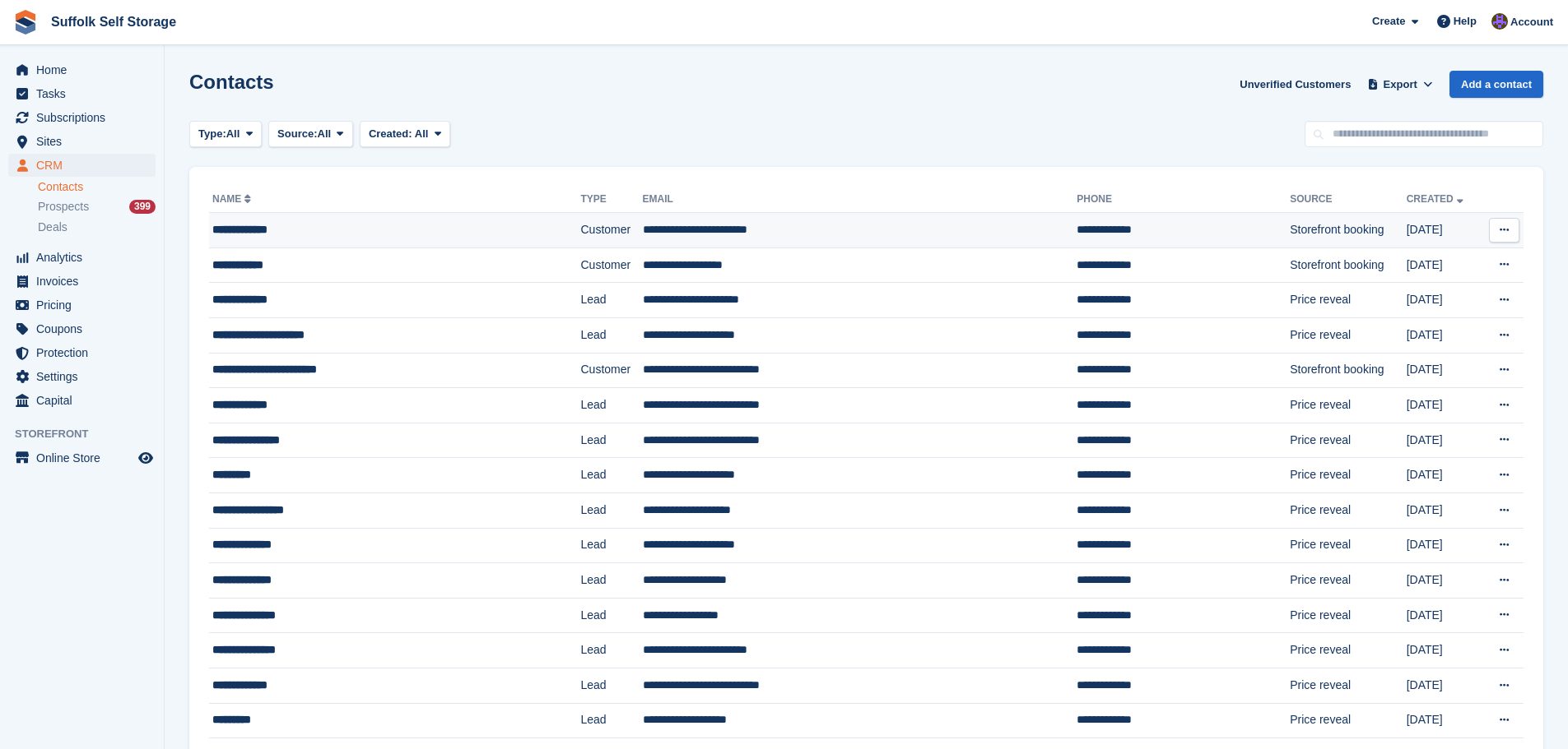
click at [863, 226] on td "**********" at bounding box center [860, 231] width 434 height 36
click at [656, 263] on td "**********" at bounding box center [860, 266] width 434 height 36
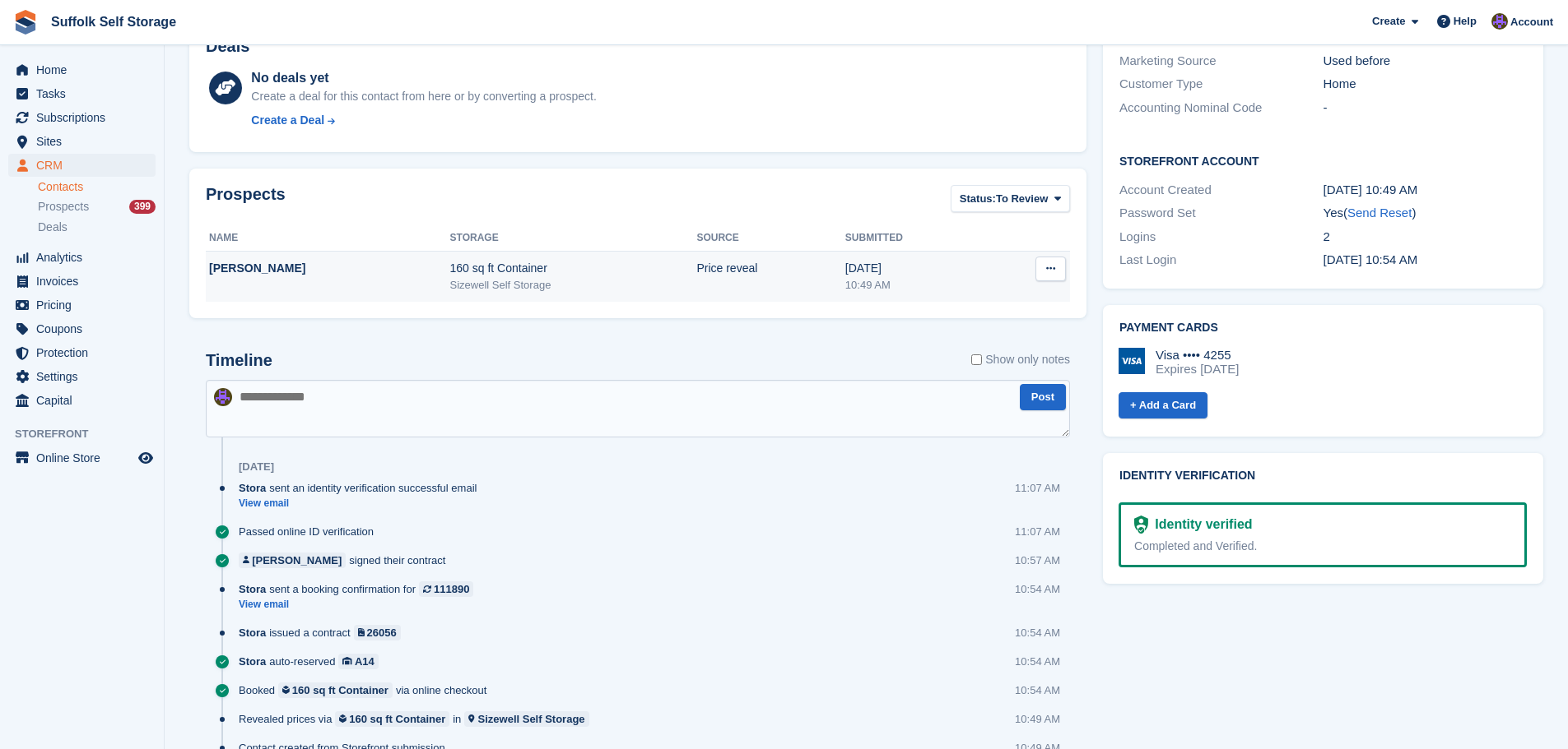
scroll to position [528, 0]
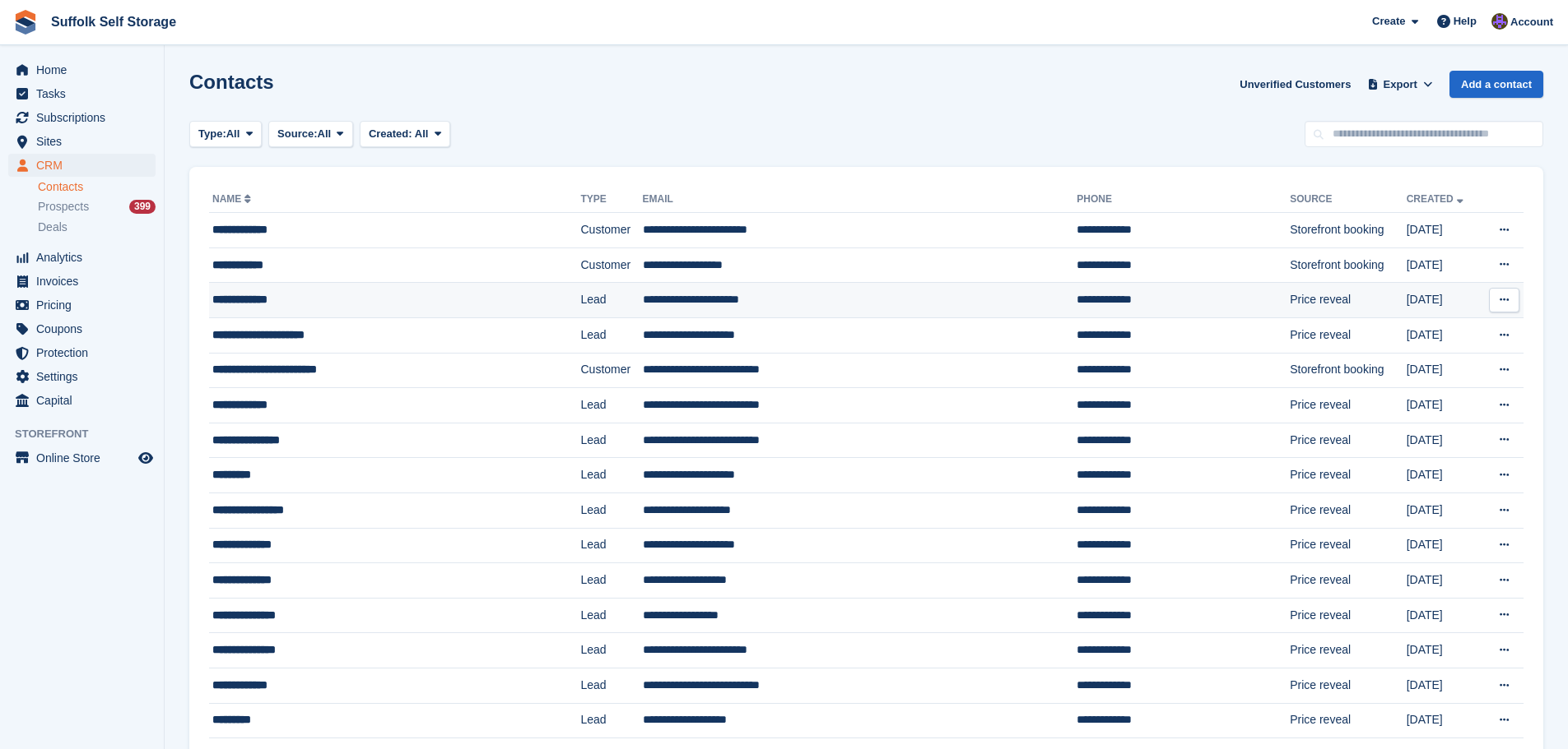
click at [675, 302] on td "**********" at bounding box center [860, 300] width 434 height 36
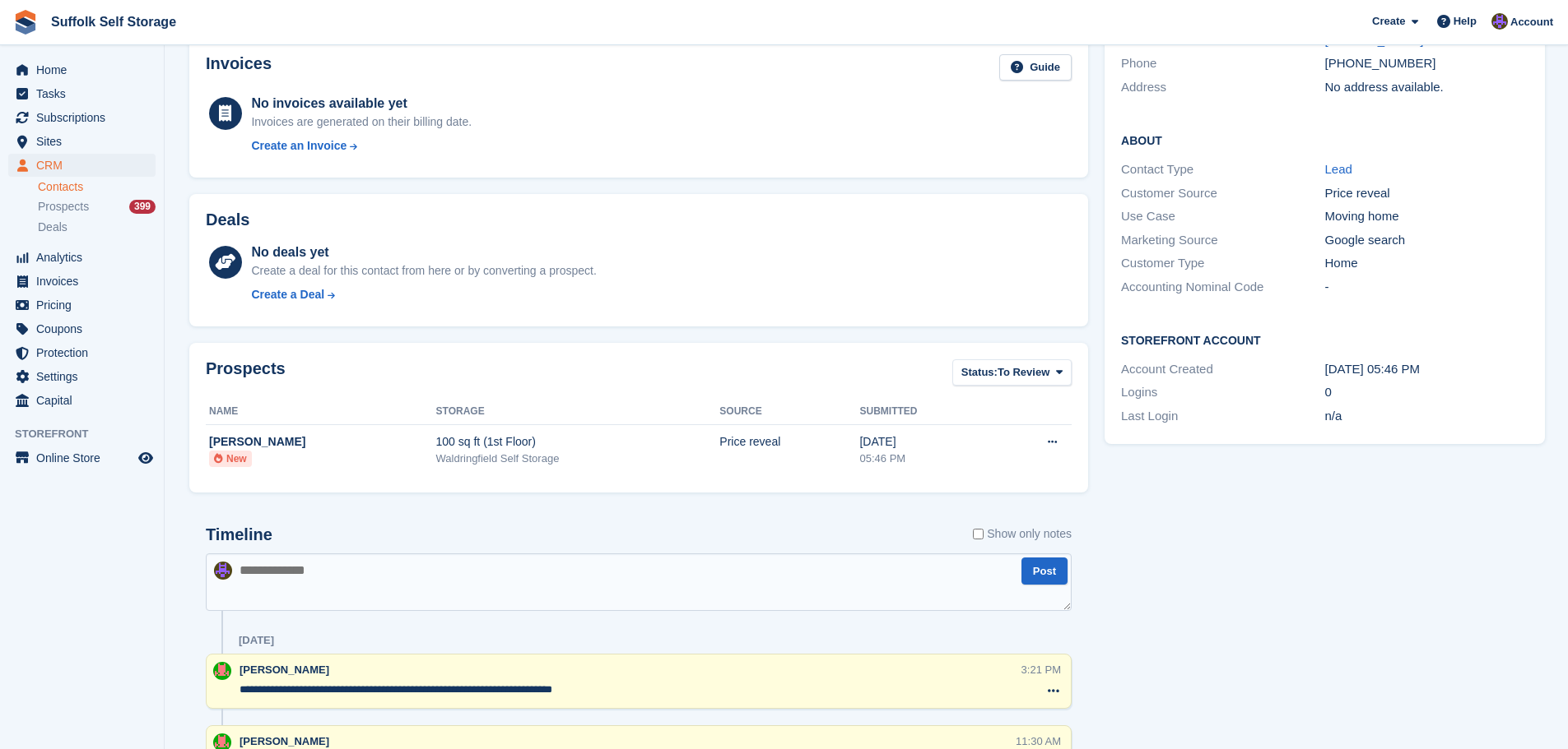
scroll to position [220, 0]
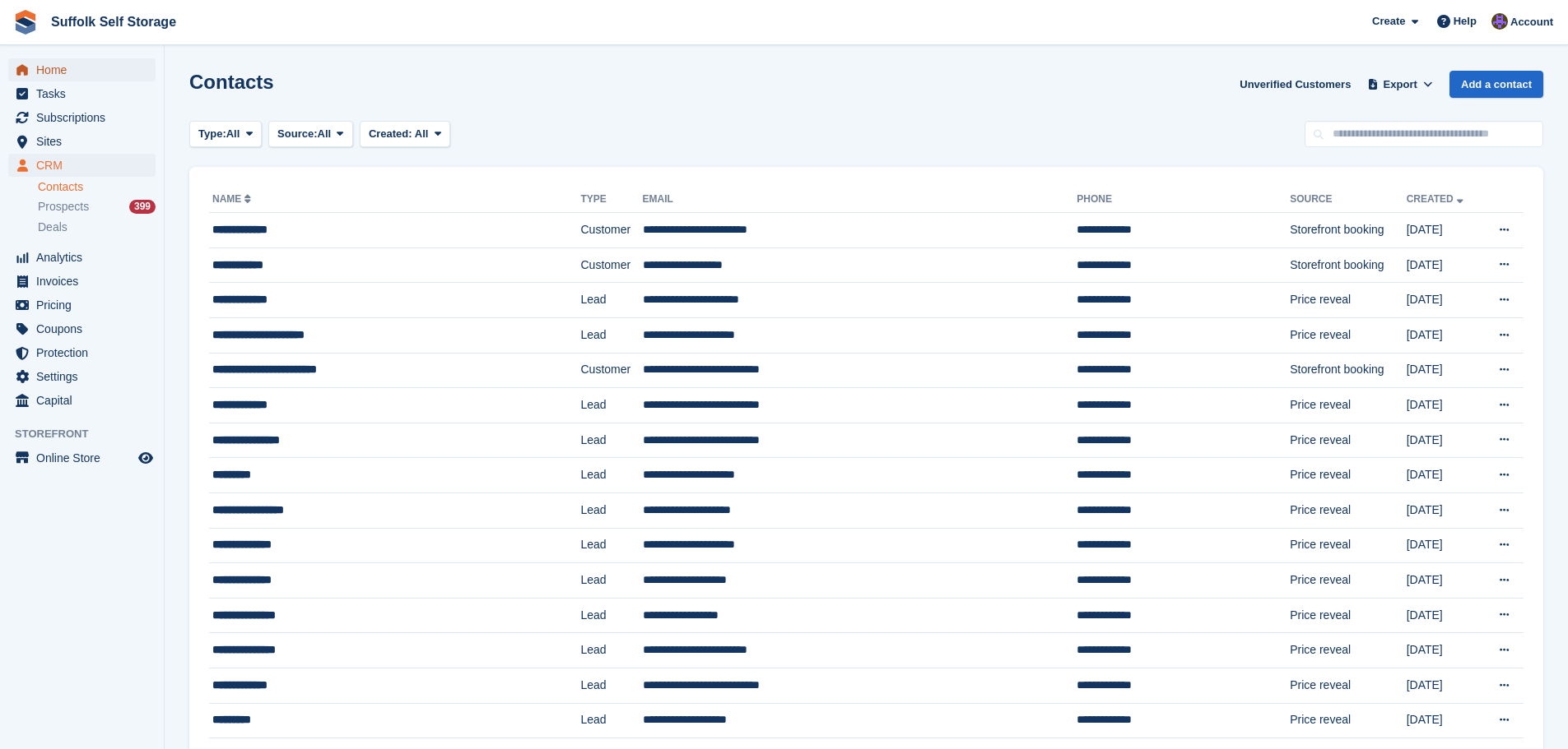
click at [54, 77] on span "Home" at bounding box center [86, 70] width 99 height 23
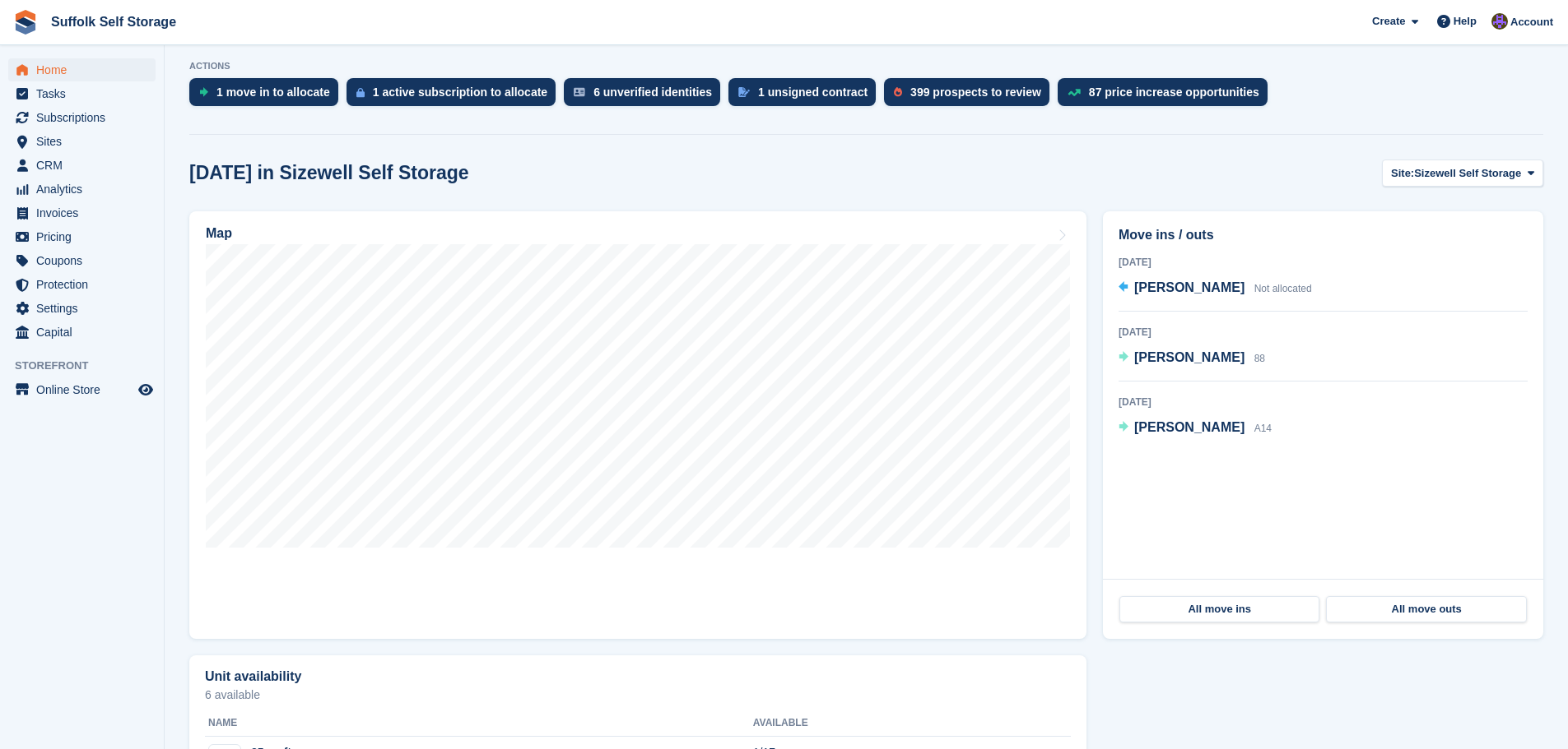
scroll to position [576, 0]
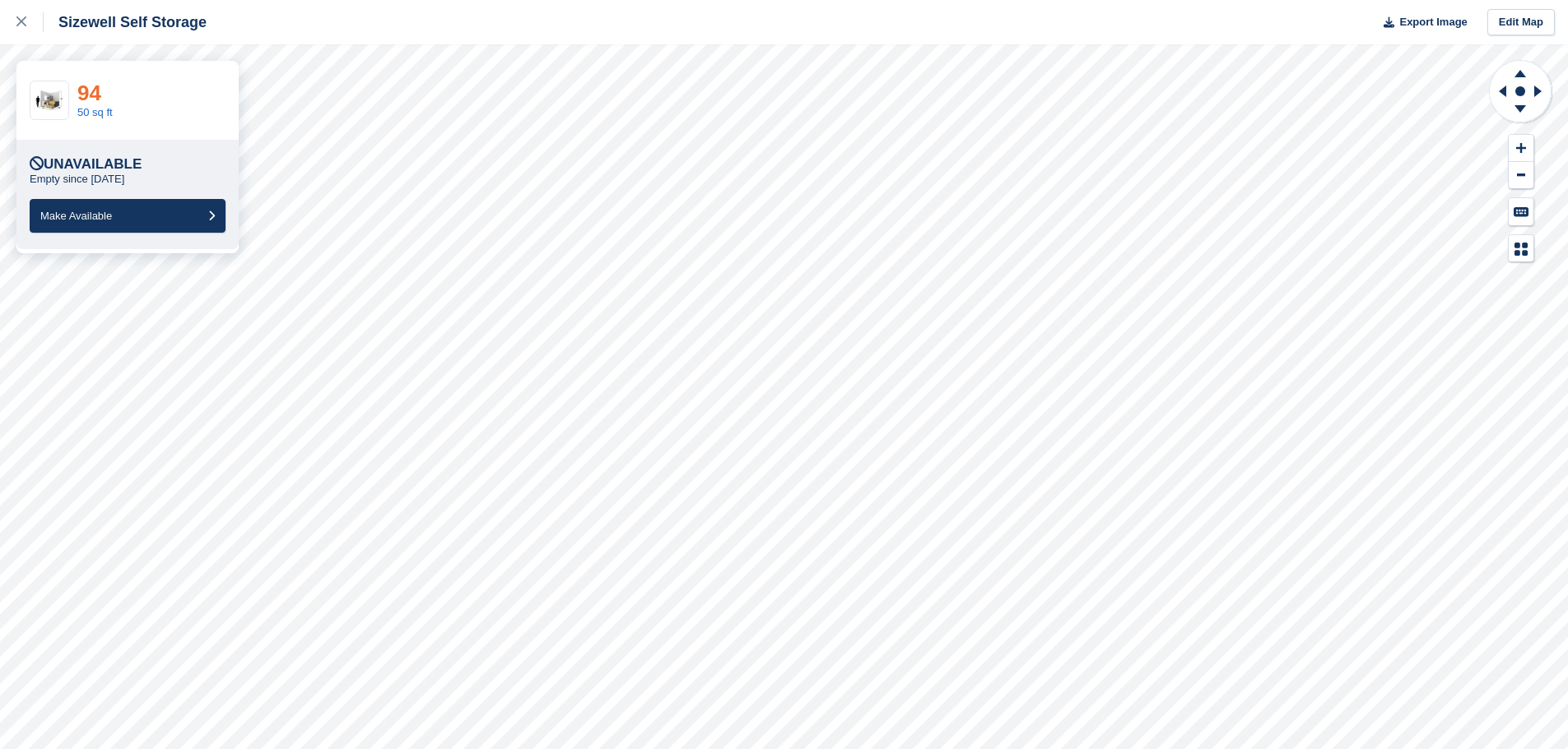
click at [92, 96] on link "94" at bounding box center [89, 93] width 24 height 25
click at [24, 27] on div at bounding box center [29, 22] width 27 height 20
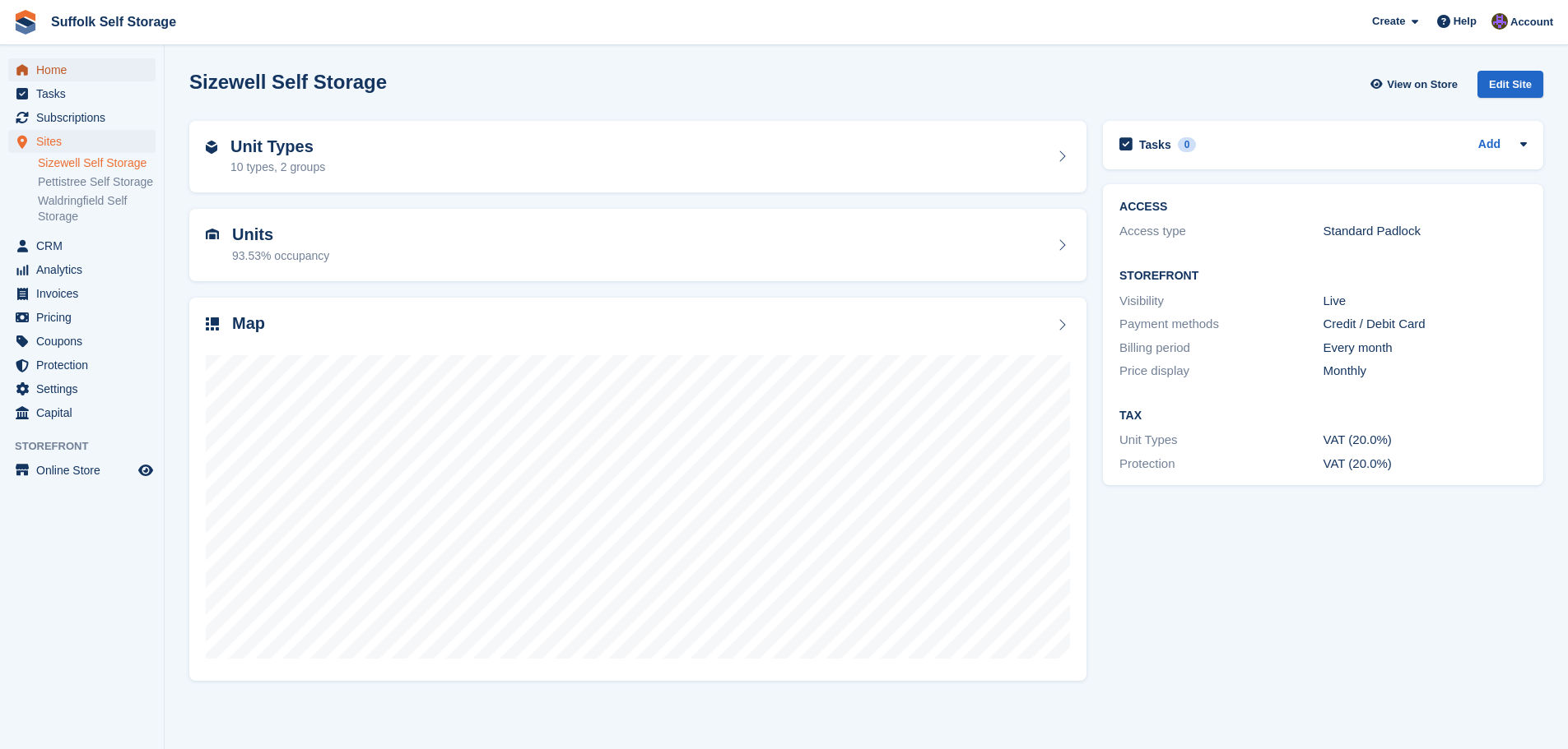
click at [55, 72] on span "Home" at bounding box center [86, 70] width 99 height 23
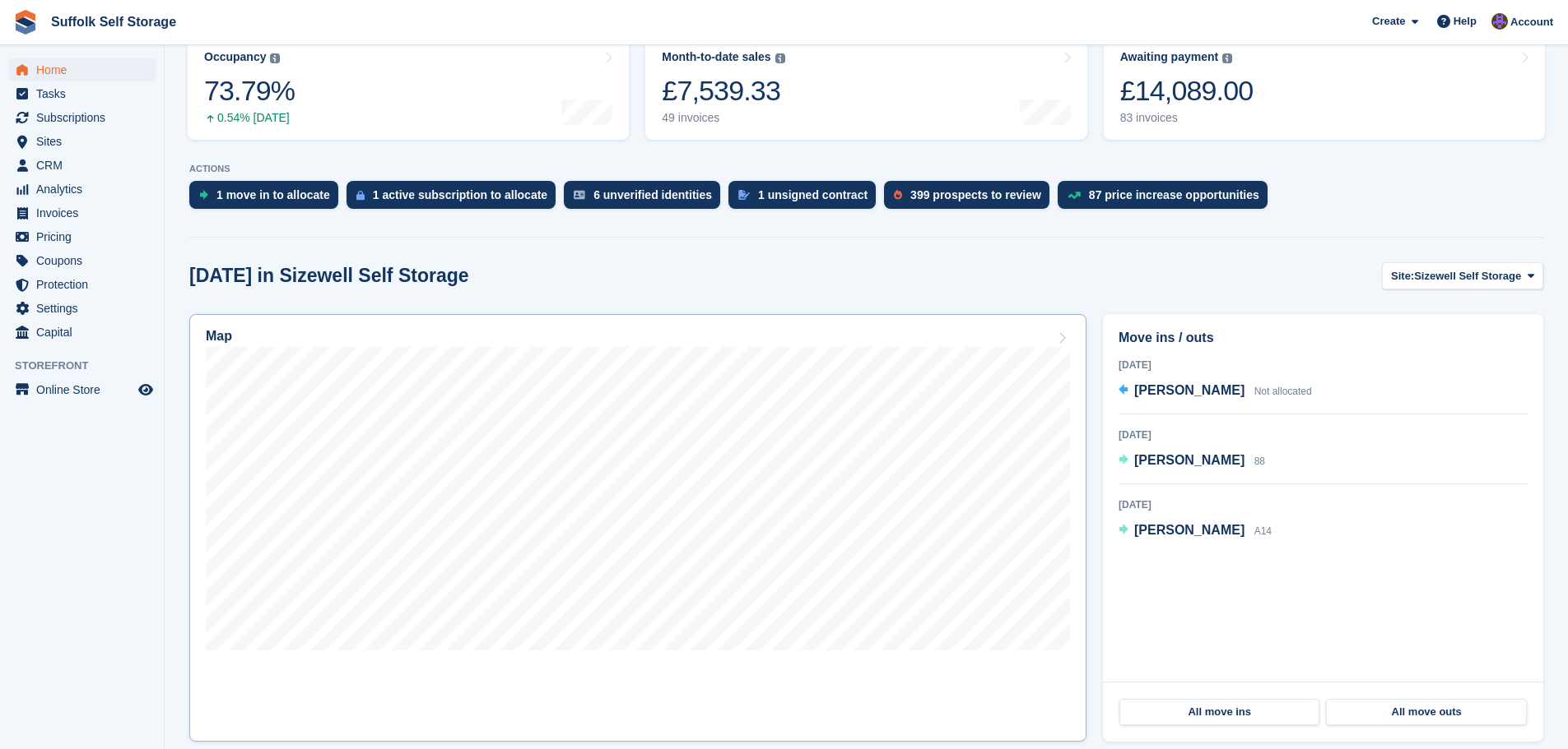
scroll to position [247, 0]
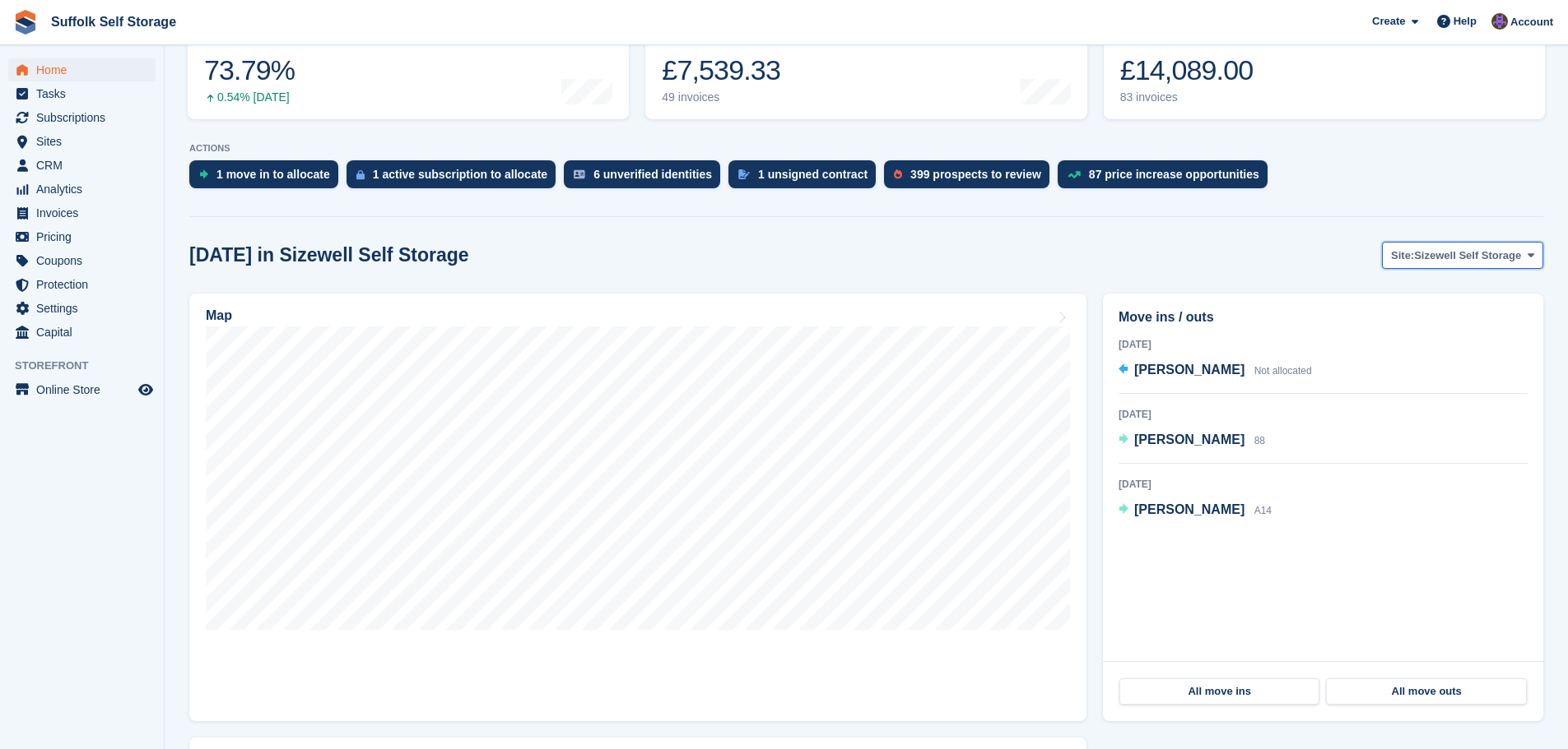
click at [1465, 260] on span "Sizewell Self Storage" at bounding box center [1467, 256] width 107 height 16
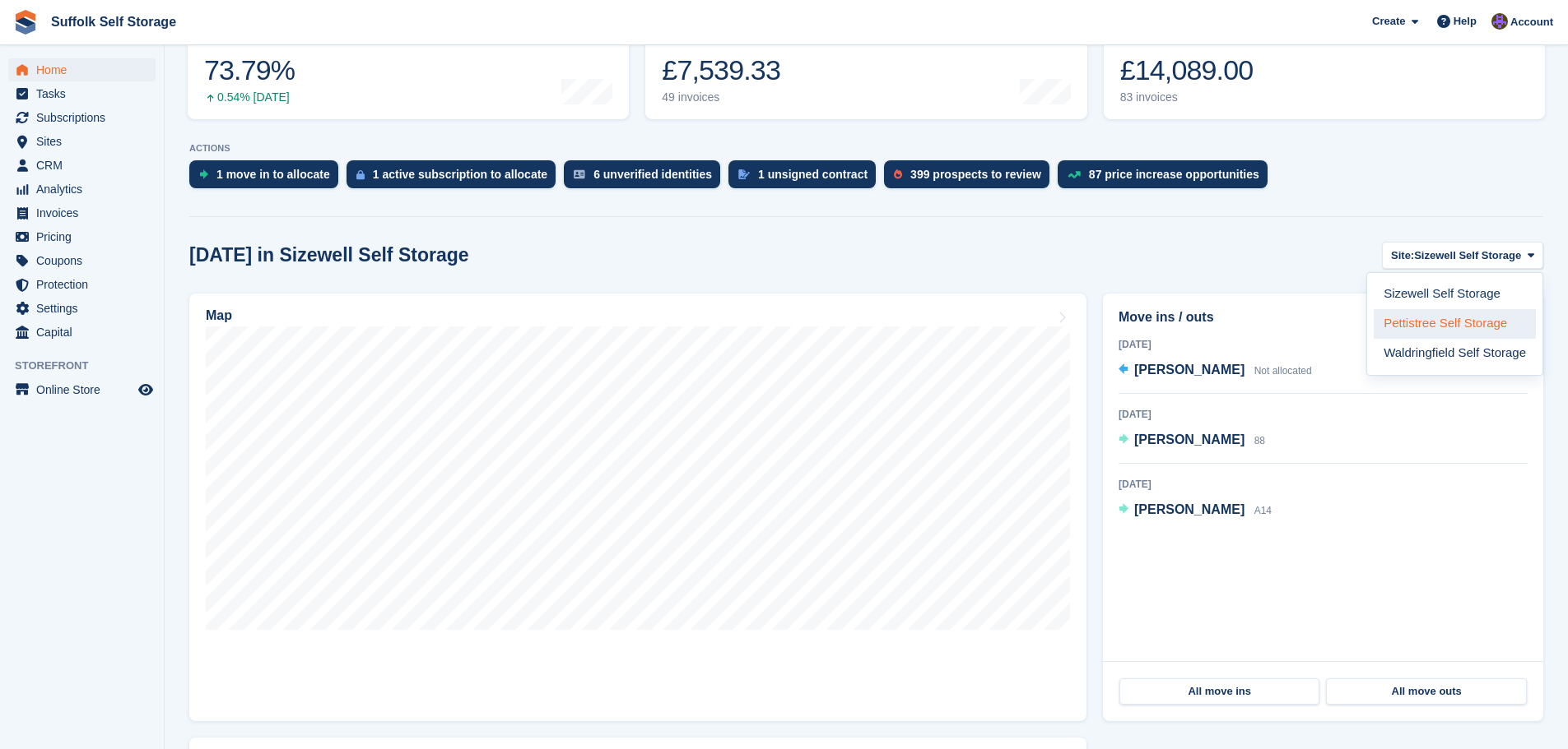
click at [1441, 324] on link "Pettistree Self Storage" at bounding box center [1455, 324] width 162 height 29
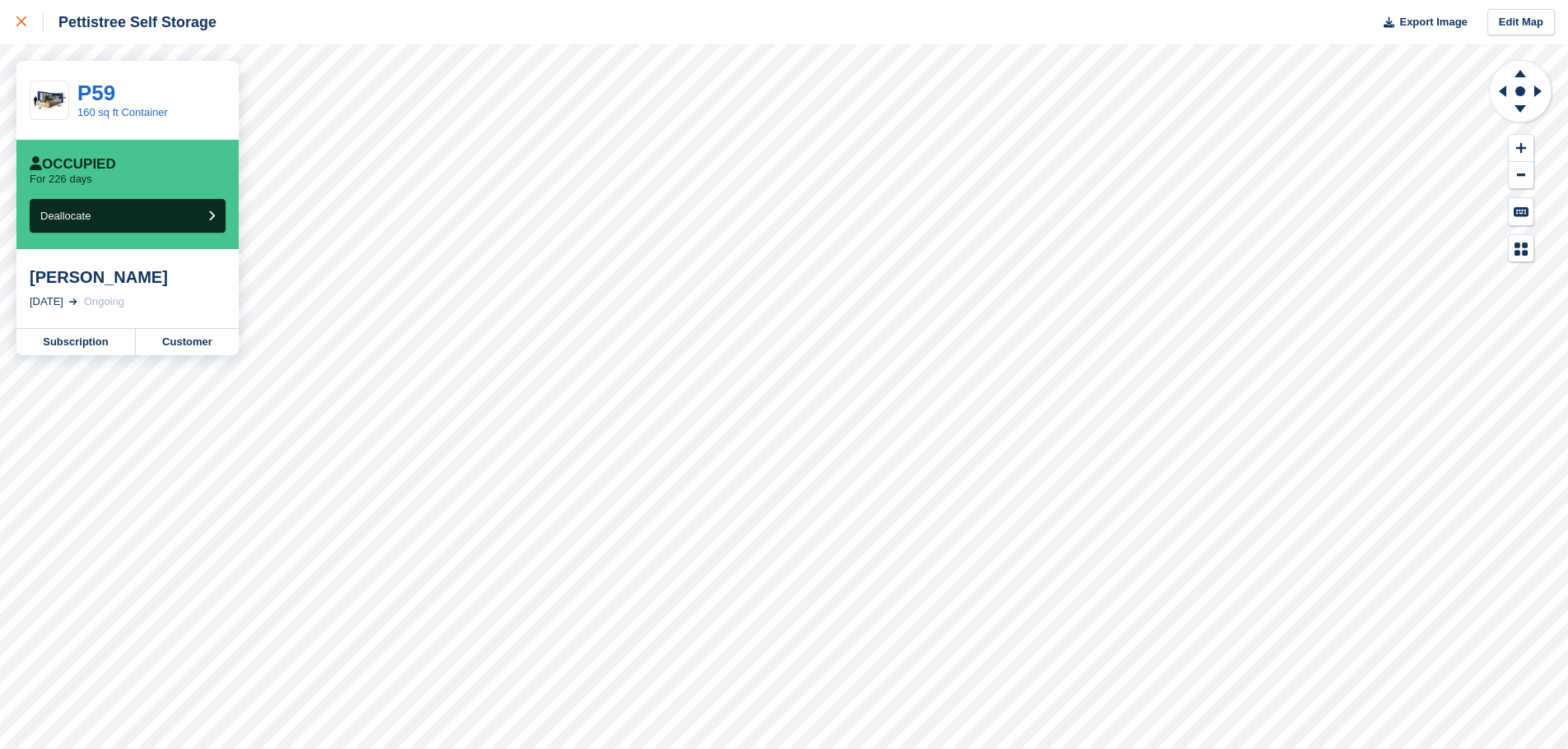
click at [21, 23] on icon at bounding box center [21, 21] width 10 height 10
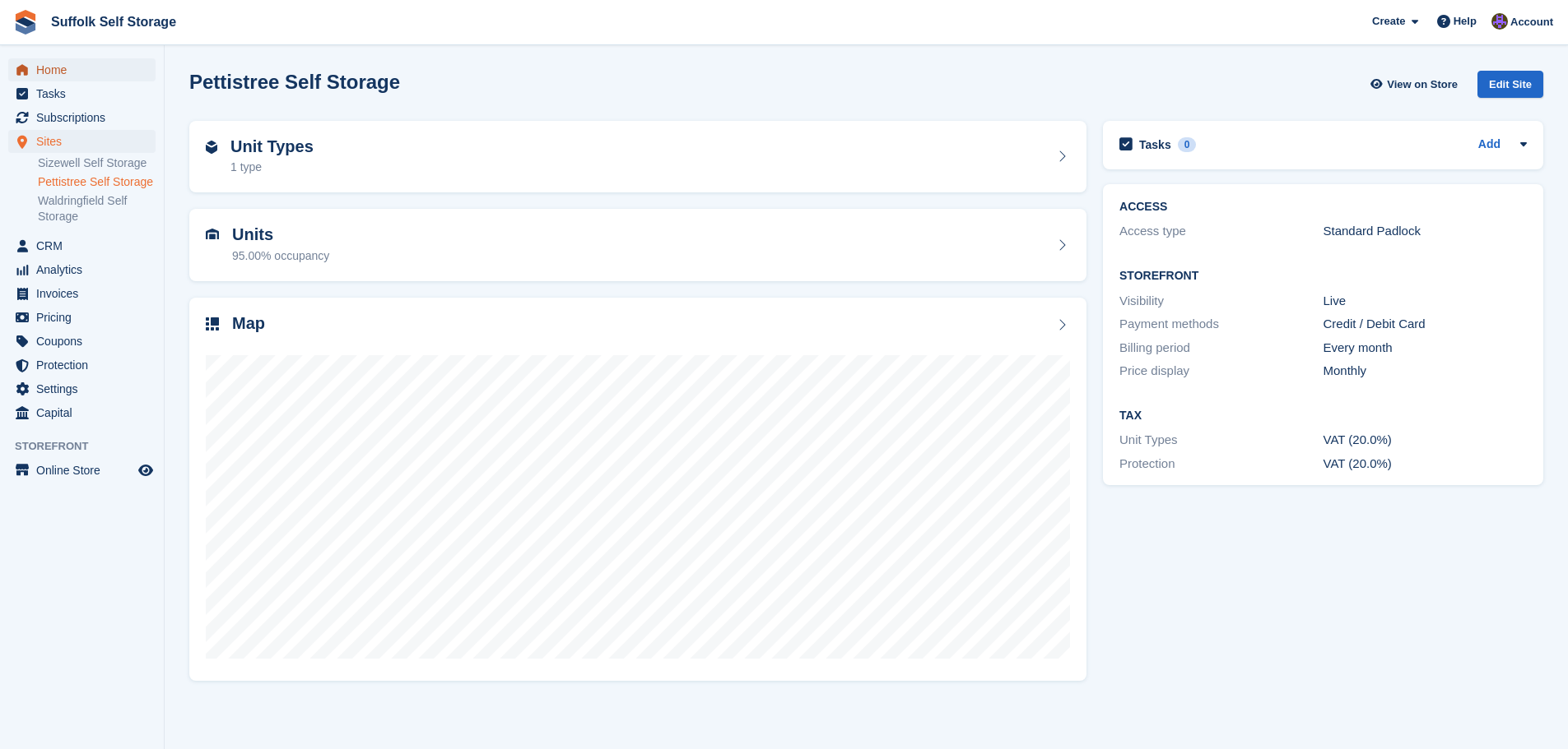
click at [52, 70] on span "Home" at bounding box center [86, 70] width 99 height 23
